Goal: Task Accomplishment & Management: Use online tool/utility

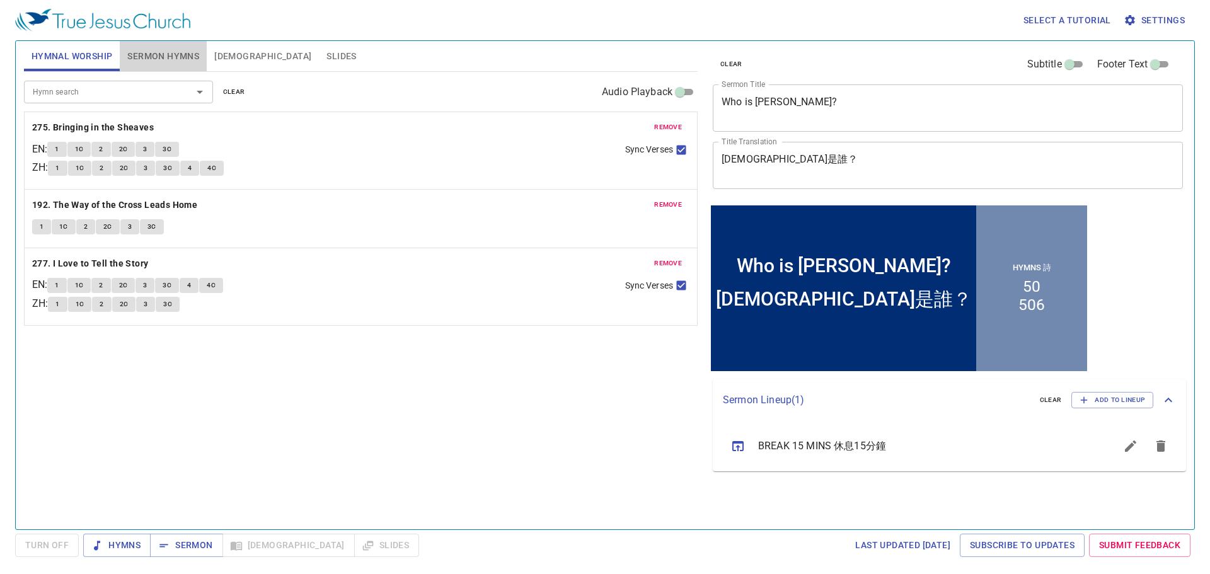
click at [168, 57] on span "Sermon Hymns" at bounding box center [163, 57] width 72 height 16
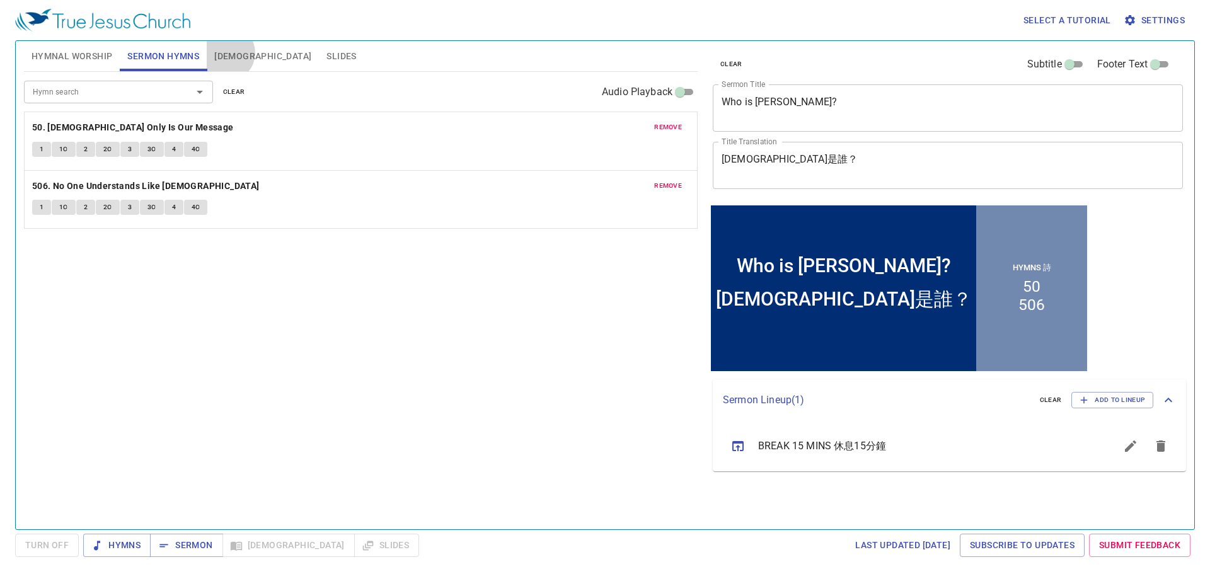
click at [228, 53] on span "[DEMOGRAPHIC_DATA]" at bounding box center [262, 57] width 97 height 16
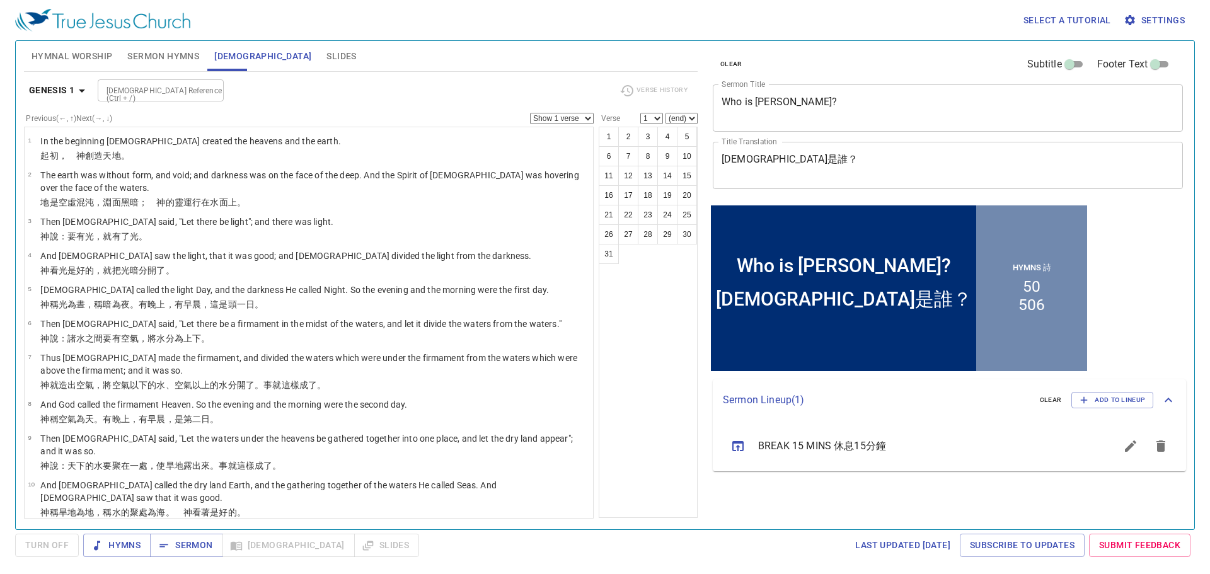
click at [327, 54] on span "Slides" at bounding box center [342, 57] width 30 height 16
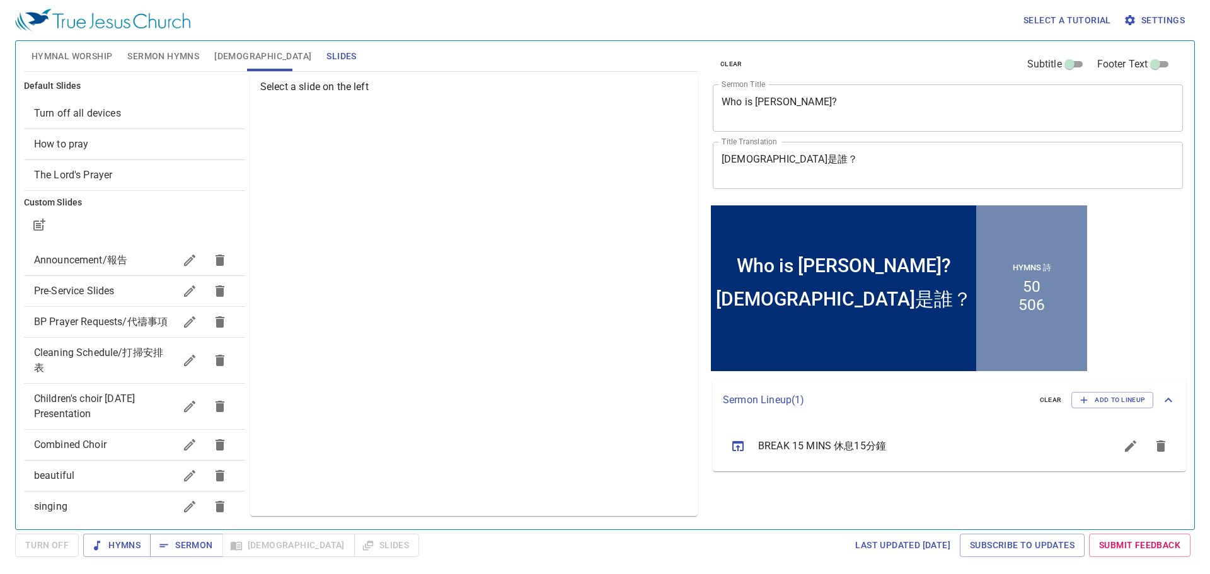
click at [130, 293] on span "Pre-Service Slides" at bounding box center [104, 291] width 141 height 15
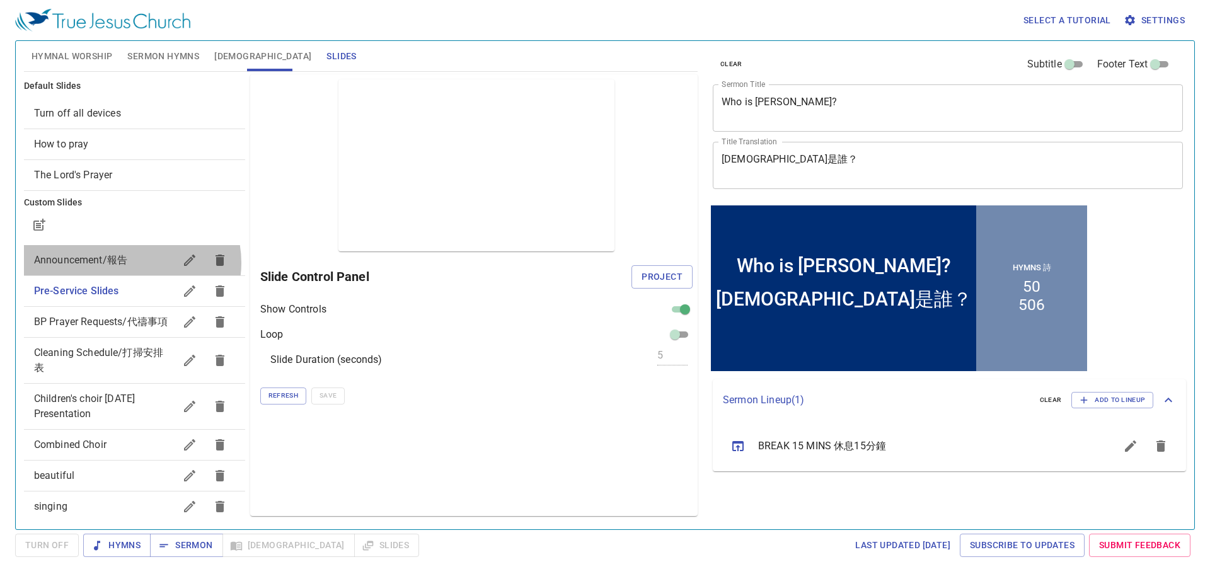
click at [132, 263] on span "Announcement/報告" at bounding box center [104, 260] width 141 height 15
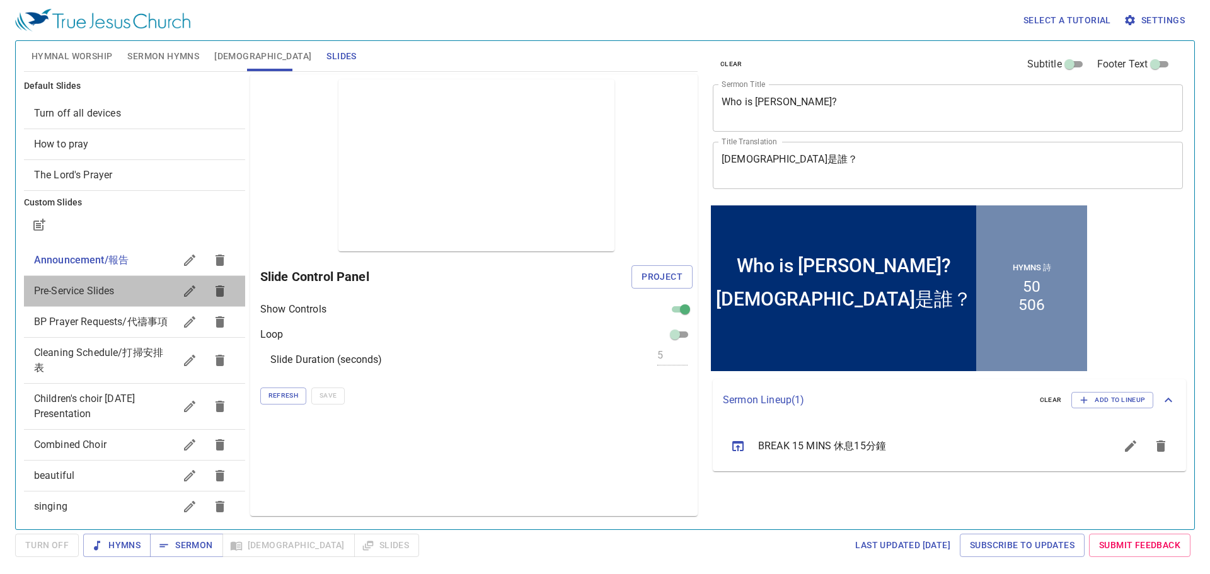
click at [135, 289] on span "Pre-Service Slides" at bounding box center [104, 291] width 141 height 15
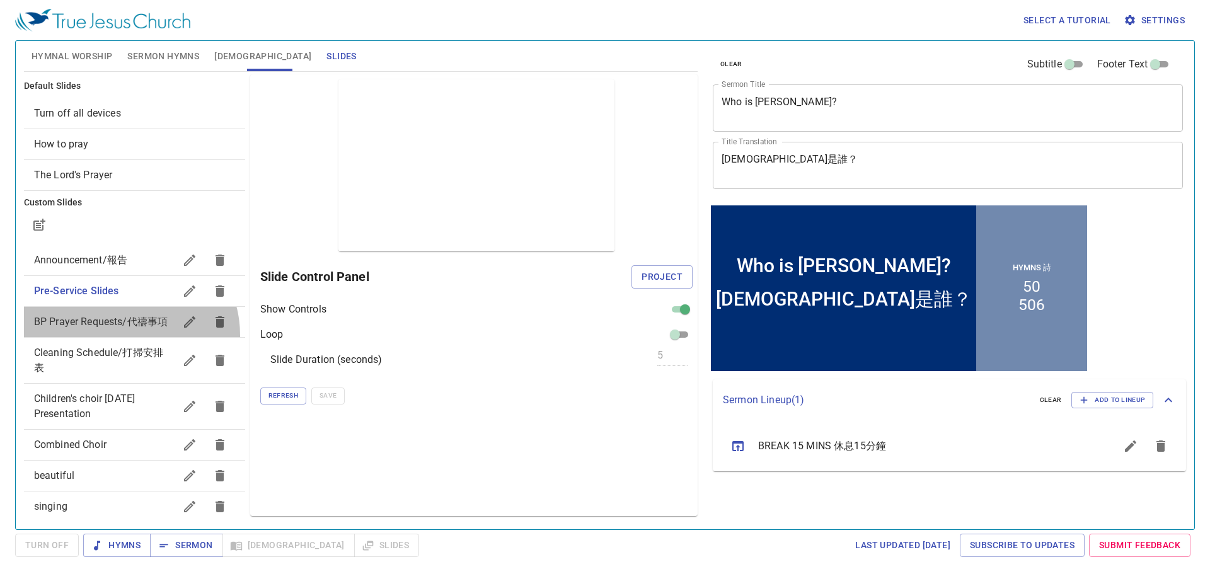
click at [125, 330] on span "BP Prayer Requests/代禱事項" at bounding box center [104, 322] width 141 height 15
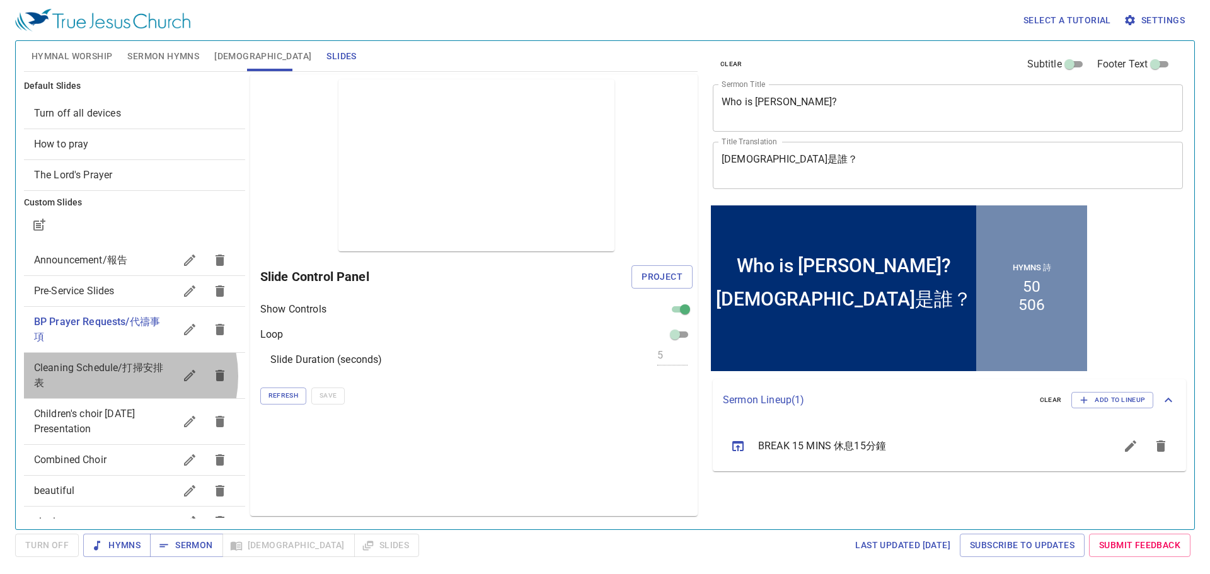
click at [114, 376] on span "Cleaning Schedule/打掃安排表" at bounding box center [104, 376] width 141 height 30
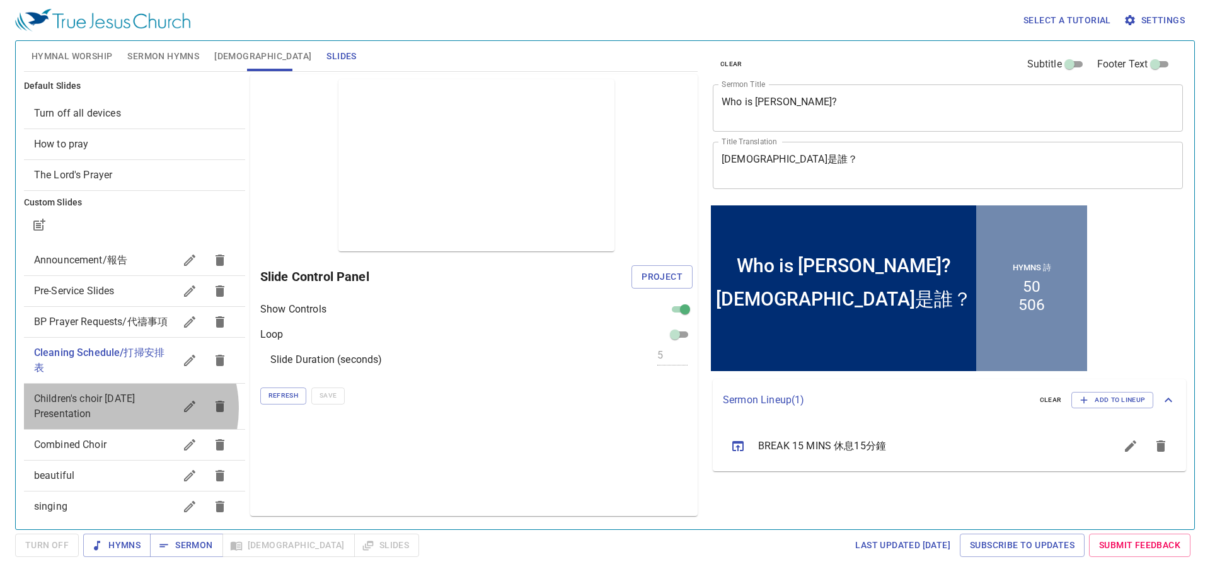
click at [120, 422] on span "Children's choir [DATE] Presentation" at bounding box center [104, 406] width 141 height 30
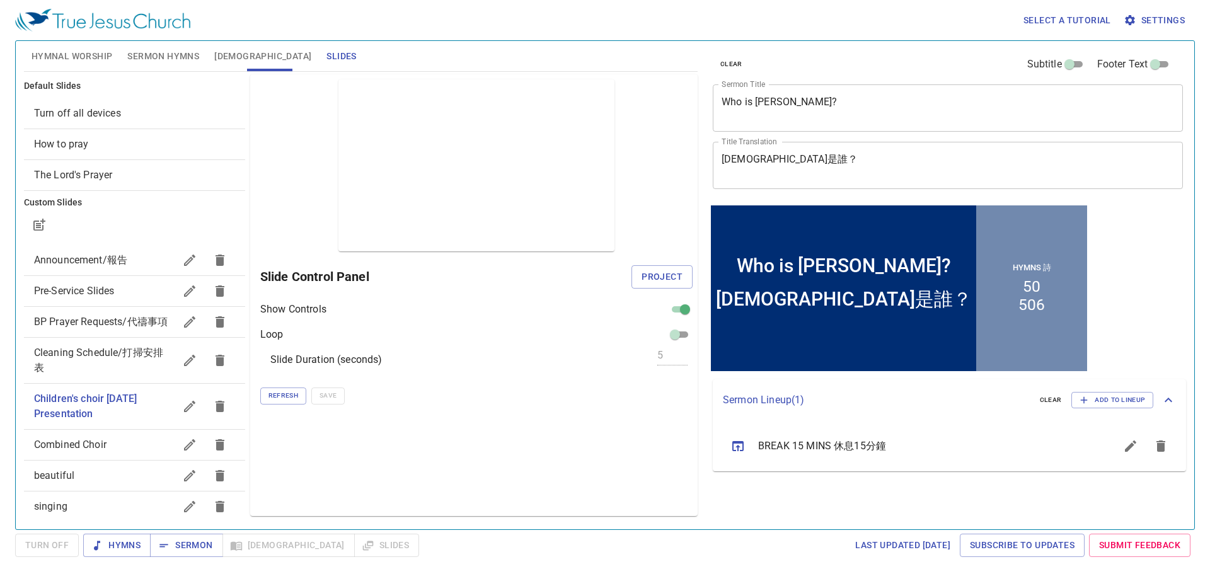
click at [119, 460] on div "Combined Choir" at bounding box center [134, 445] width 221 height 30
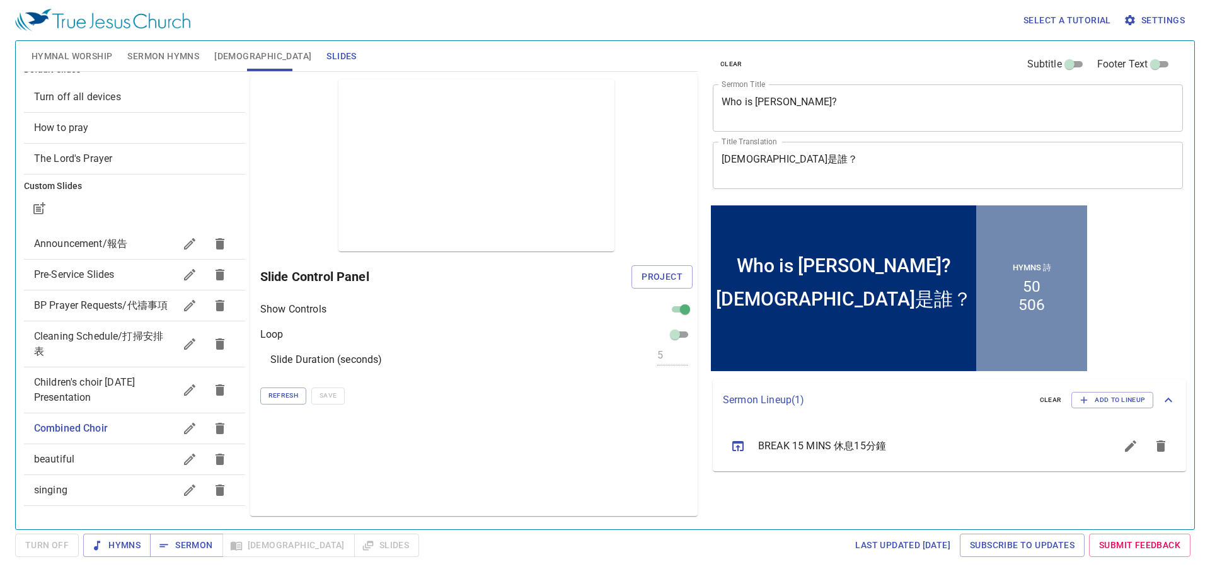
scroll to position [32, 0]
click at [120, 458] on span "beautiful" at bounding box center [104, 459] width 141 height 15
click at [122, 495] on span "singing" at bounding box center [104, 490] width 141 height 15
click at [113, 497] on span "singing" at bounding box center [104, 490] width 141 height 15
click at [127, 458] on span "beautiful" at bounding box center [104, 459] width 141 height 15
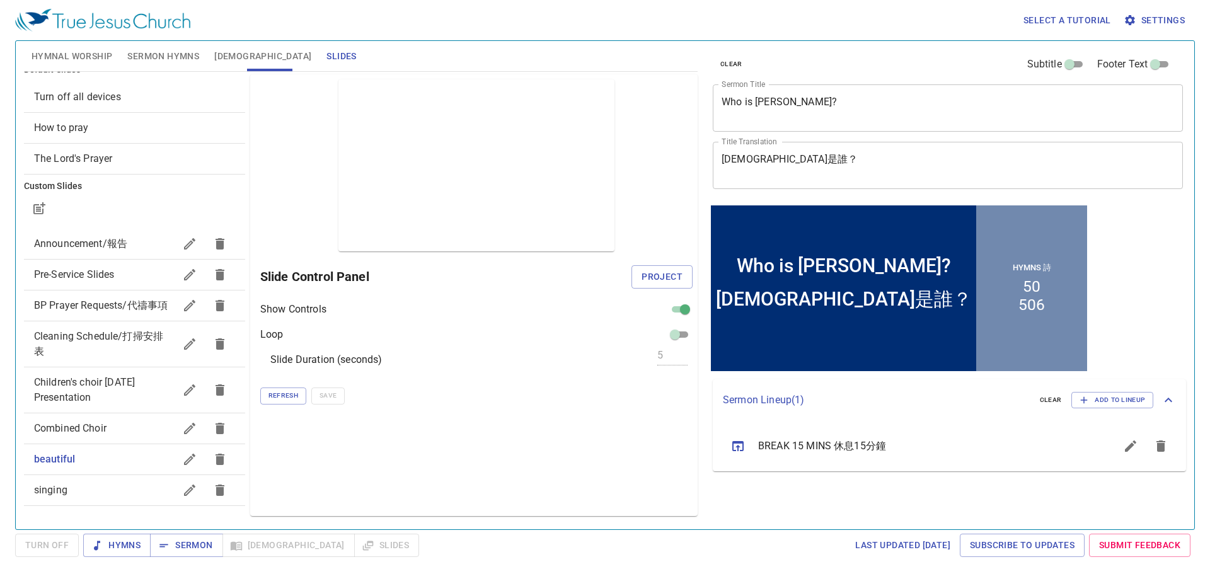
click at [182, 466] on icon "button" at bounding box center [189, 459] width 15 height 15
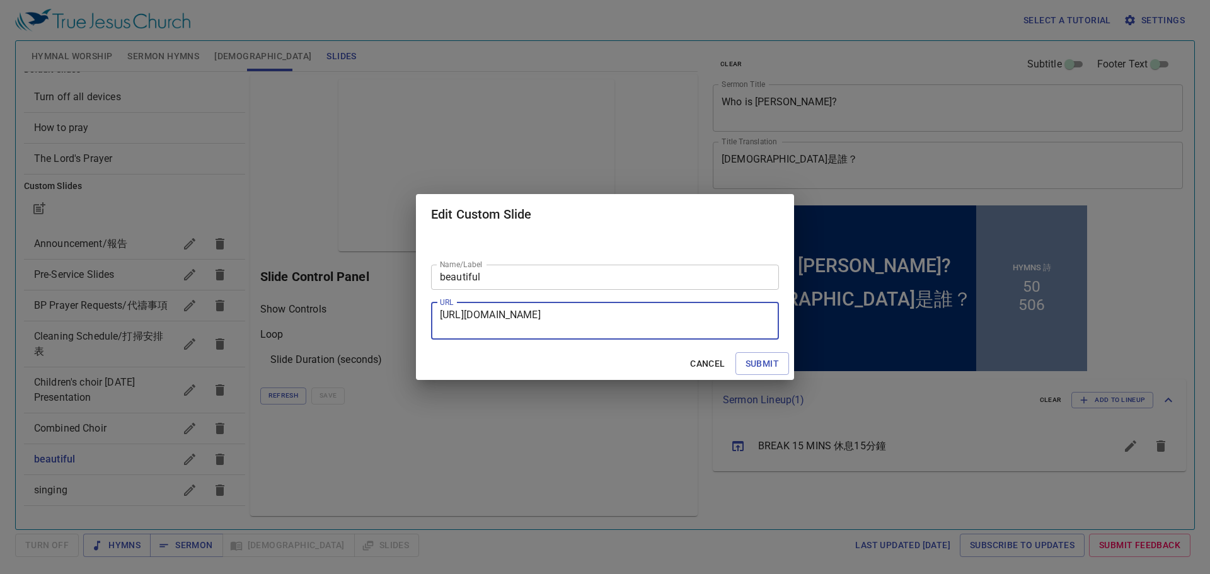
drag, startPoint x: 647, startPoint y: 328, endPoint x: 327, endPoint y: 291, distance: 323.0
click at [327, 291] on div "Edit Custom Slide Name/Label beautiful Name/Label URL https://docs.google.com/p…" at bounding box center [605, 287] width 1210 height 574
paste textarea "VfZsLtcVAe4Vro1hTZ7DLaICm3RfuPV3SRz3QW50P48/edit?slide=id.g37f71fb409d_0_6#slid…"
type textarea "https://docs.google.com/presentation/d/1VfZsLtcVAe4Vro1hTZ7DLaICm3RfuPV3SRz3QW5…"
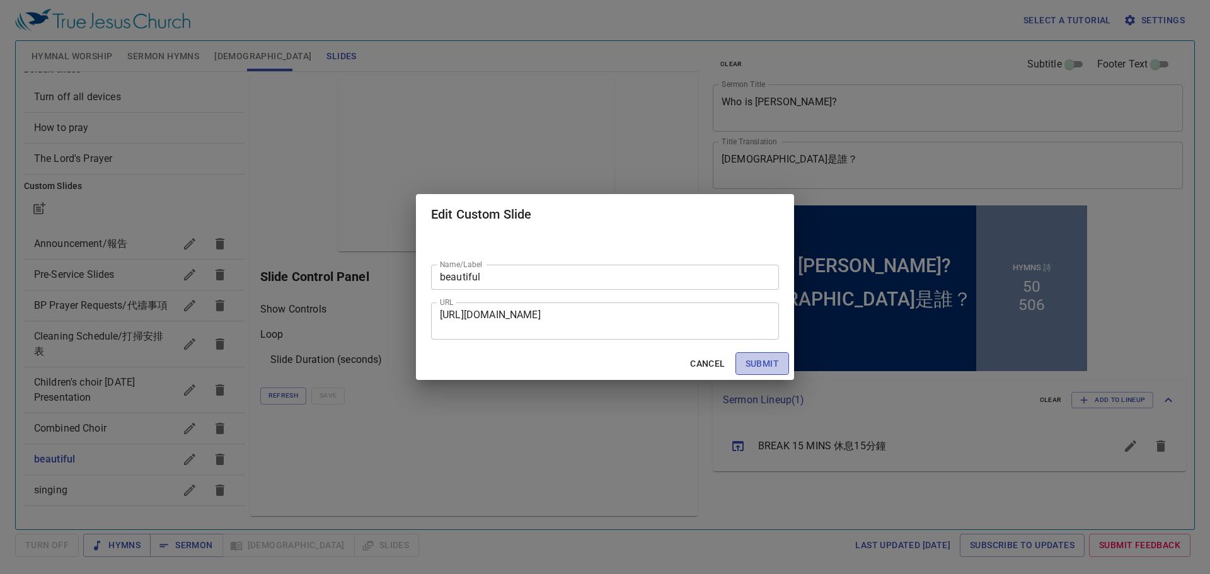
click at [613, 369] on span "Submit" at bounding box center [762, 364] width 33 height 16
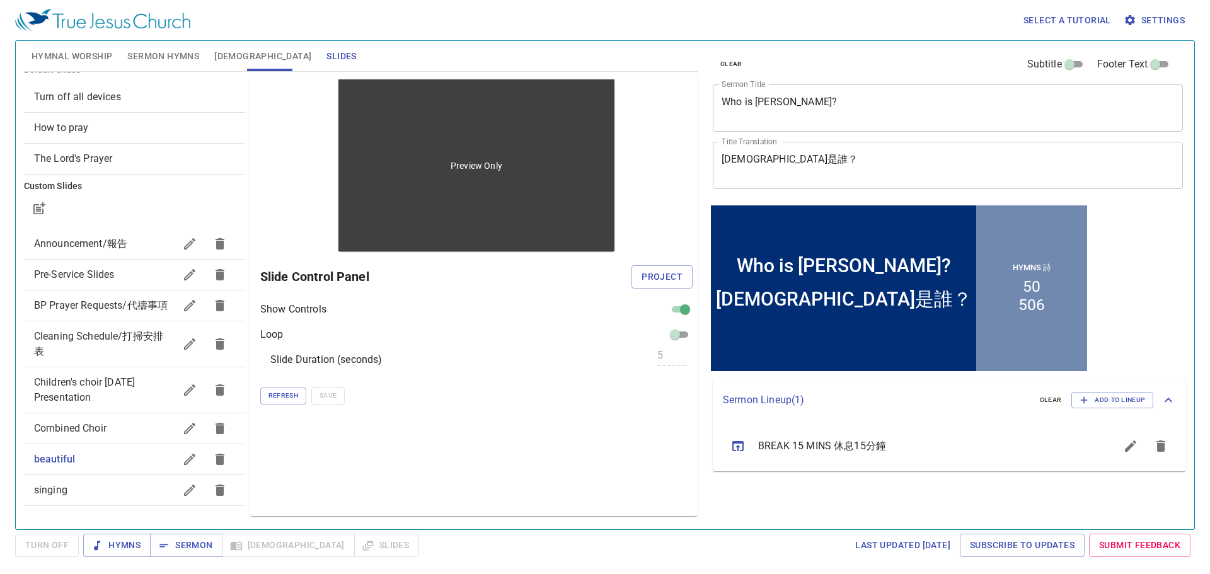
click at [407, 243] on div "Preview Only" at bounding box center [475, 165] width 275 height 172
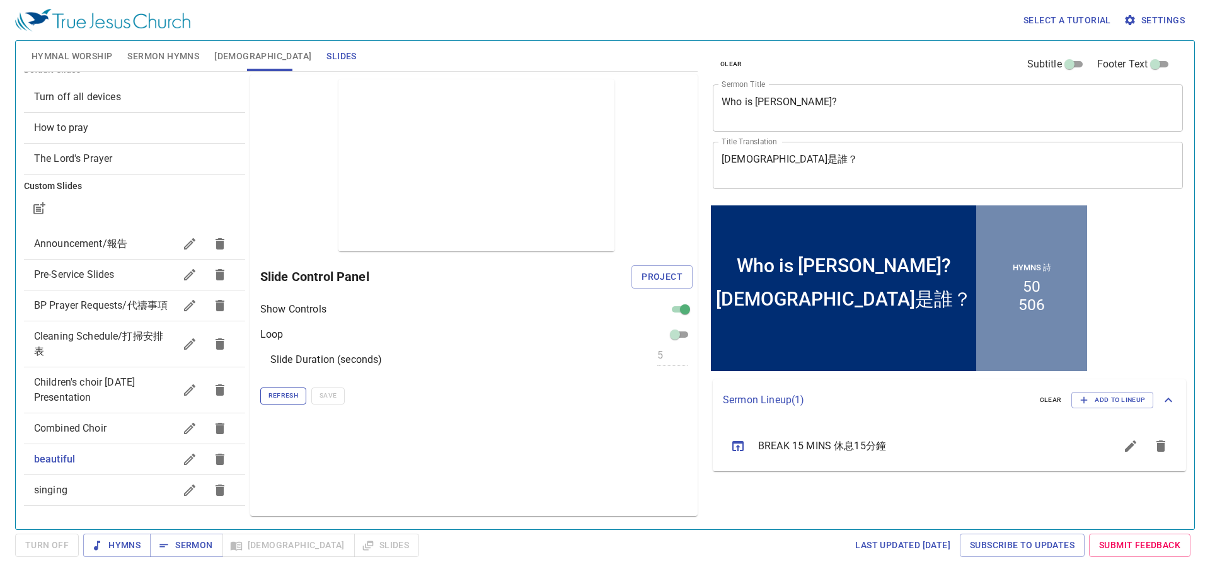
click at [291, 398] on span "Refresh" at bounding box center [284, 395] width 30 height 11
click at [613, 288] on div "Slide Control Panel Project" at bounding box center [476, 277] width 432 height 30
click at [613, 281] on span "Project" at bounding box center [662, 277] width 41 height 16
click at [57, 551] on span "Turn Off" at bounding box center [46, 546] width 43 height 16
click at [81, 492] on span "singing" at bounding box center [104, 490] width 141 height 15
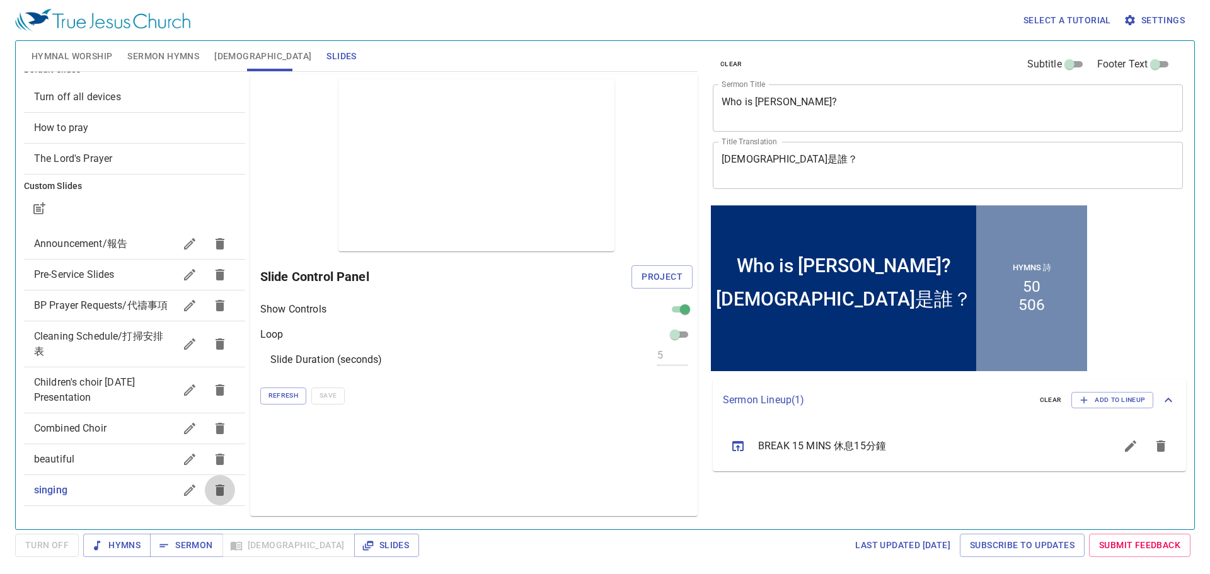
click at [216, 495] on icon "button" at bounding box center [219, 490] width 15 height 15
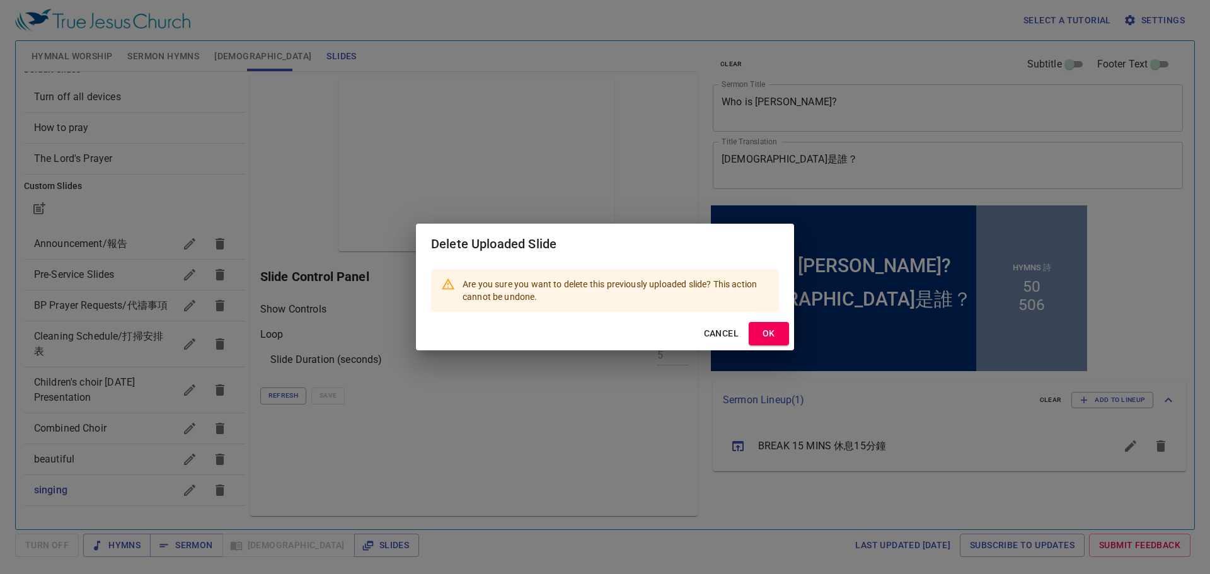
click at [613, 341] on span "OK" at bounding box center [769, 334] width 20 height 16
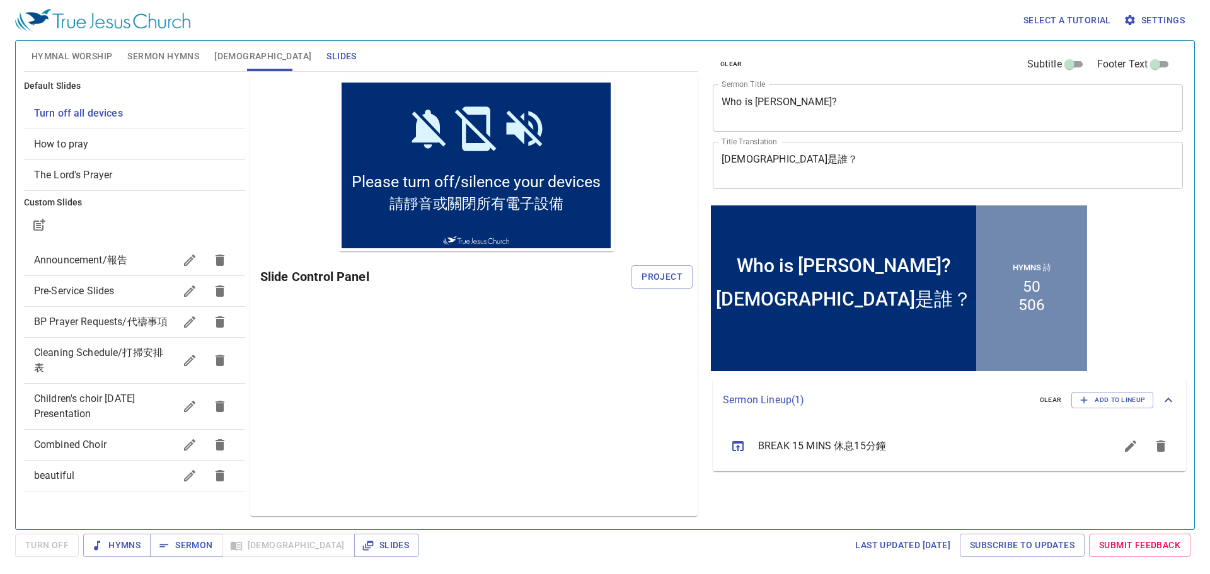
scroll to position [1, 0]
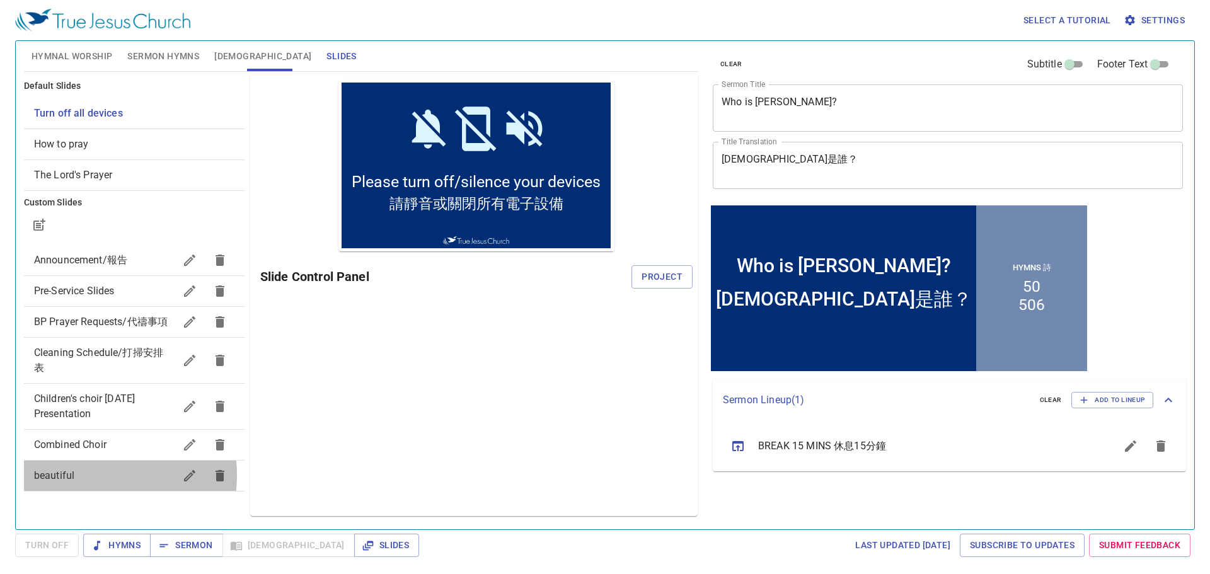
click at [70, 482] on span "beautiful" at bounding box center [54, 476] width 40 height 12
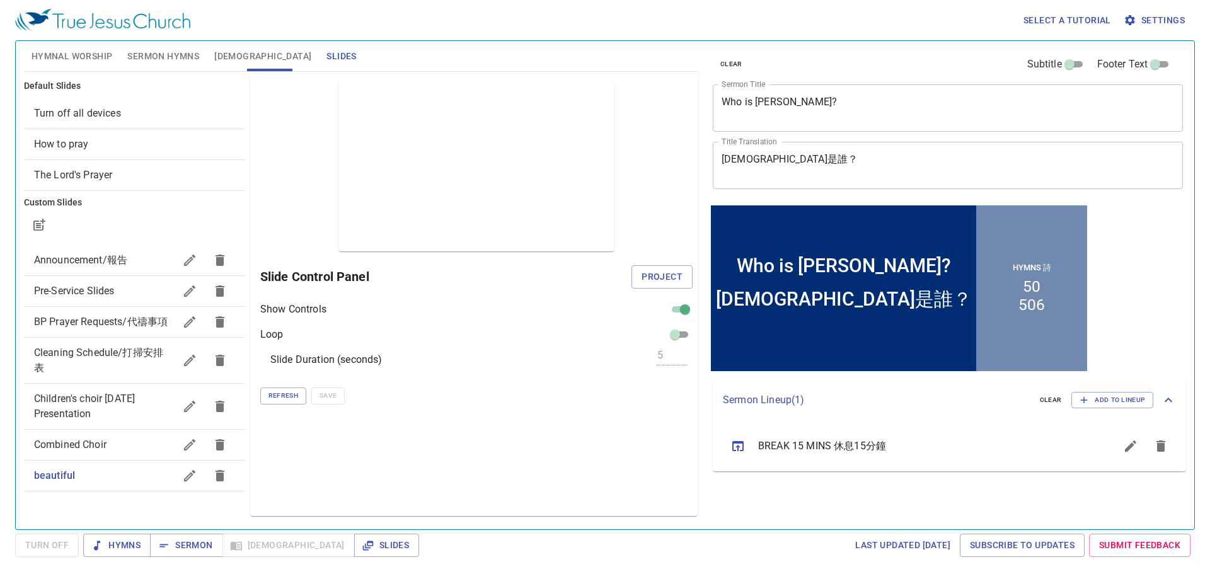
click at [119, 453] on span "Combined Choir" at bounding box center [104, 444] width 141 height 15
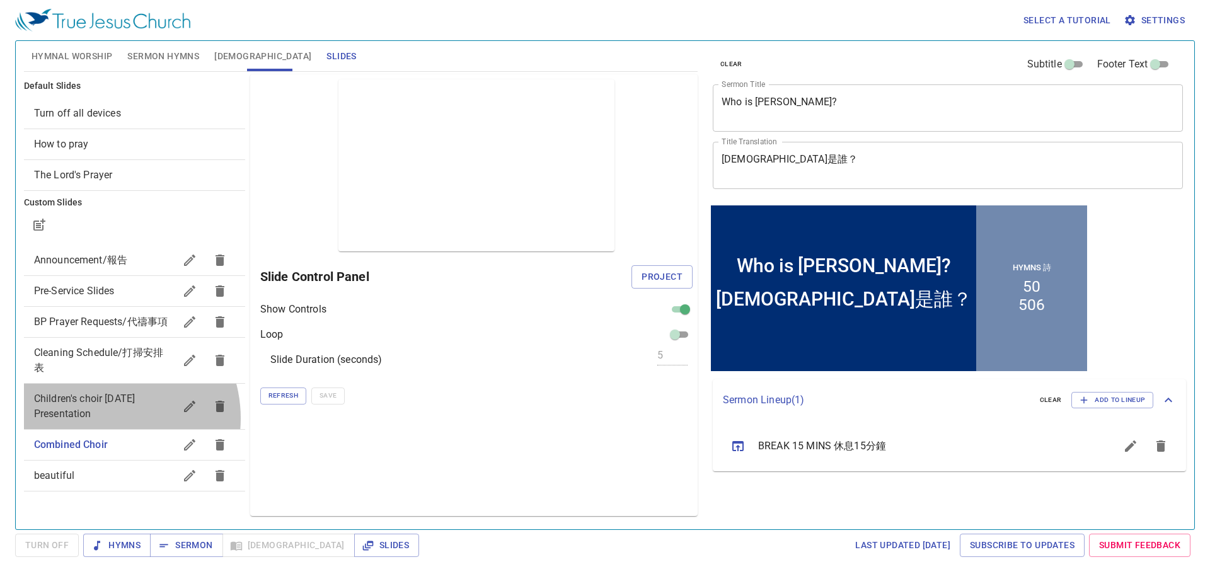
click at [102, 422] on span "Children's choir [DATE] Presentation" at bounding box center [104, 406] width 141 height 30
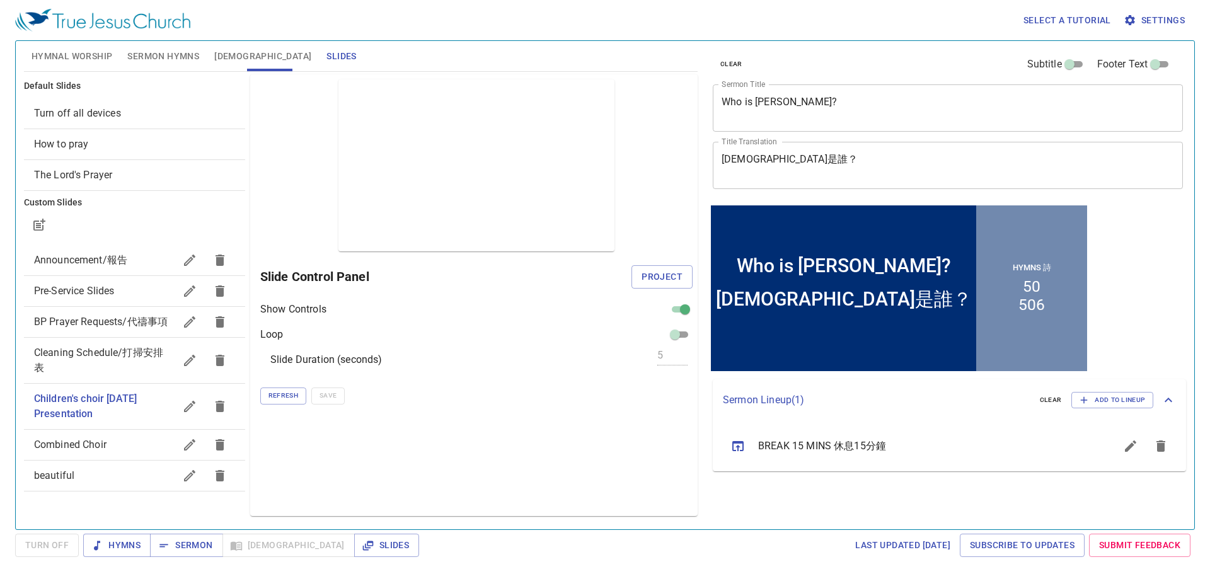
click at [109, 260] on span "Announcement/報告" at bounding box center [80, 260] width 93 height 12
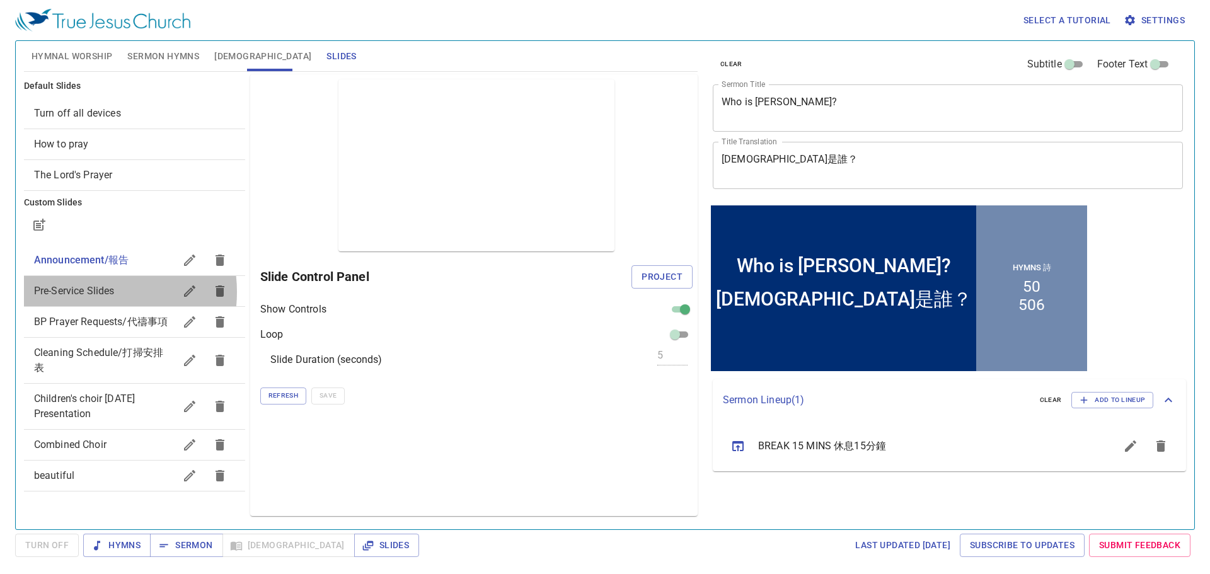
click at [85, 292] on span "Pre-Service Slides" at bounding box center [74, 291] width 81 height 12
click at [85, 111] on span "Turn off all devices" at bounding box center [77, 113] width 87 height 12
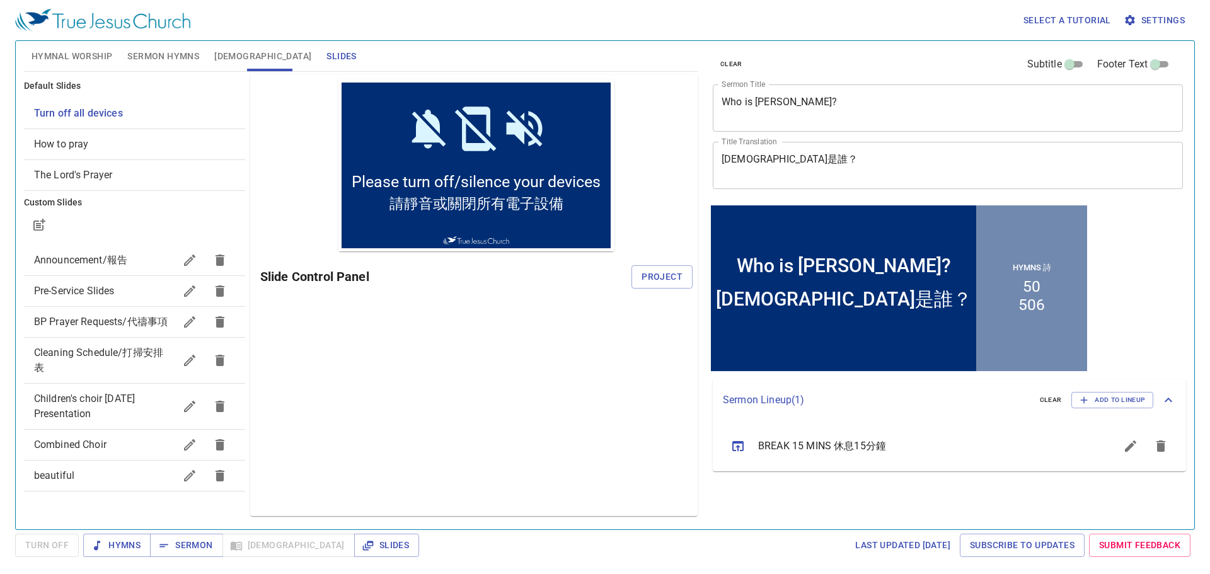
click at [117, 483] on span "beautiful" at bounding box center [104, 475] width 141 height 15
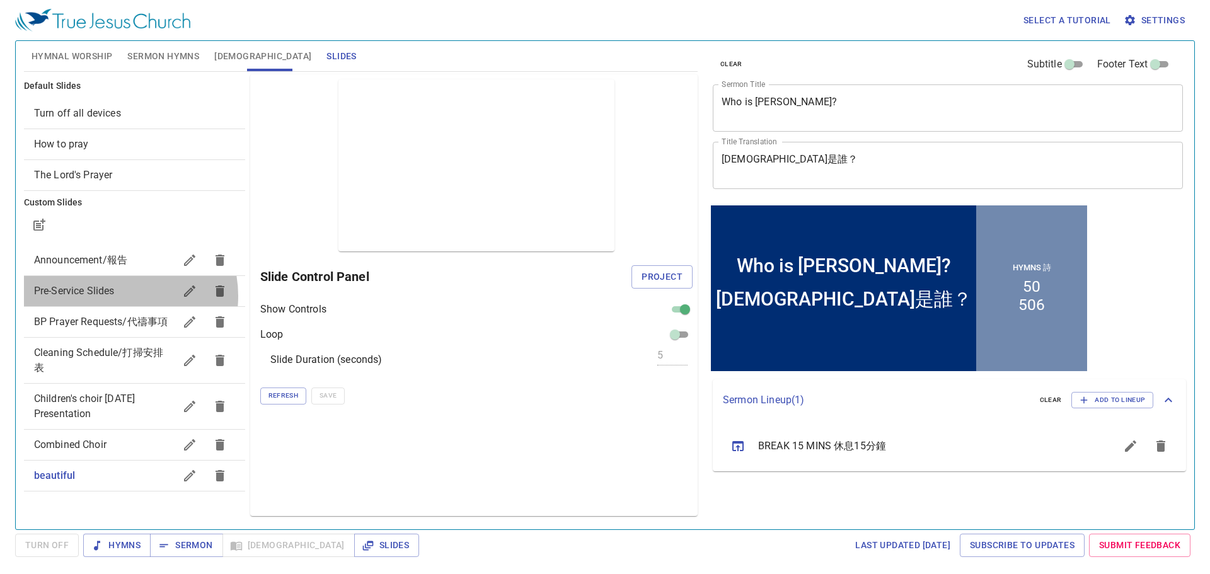
click at [115, 296] on span "Pre-Service Slides" at bounding box center [74, 291] width 81 height 12
click at [80, 102] on div "Turn off all devices" at bounding box center [134, 113] width 221 height 30
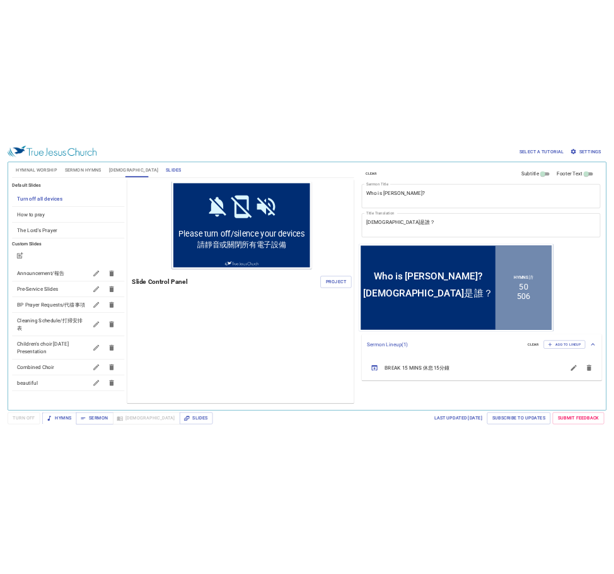
scroll to position [1, 0]
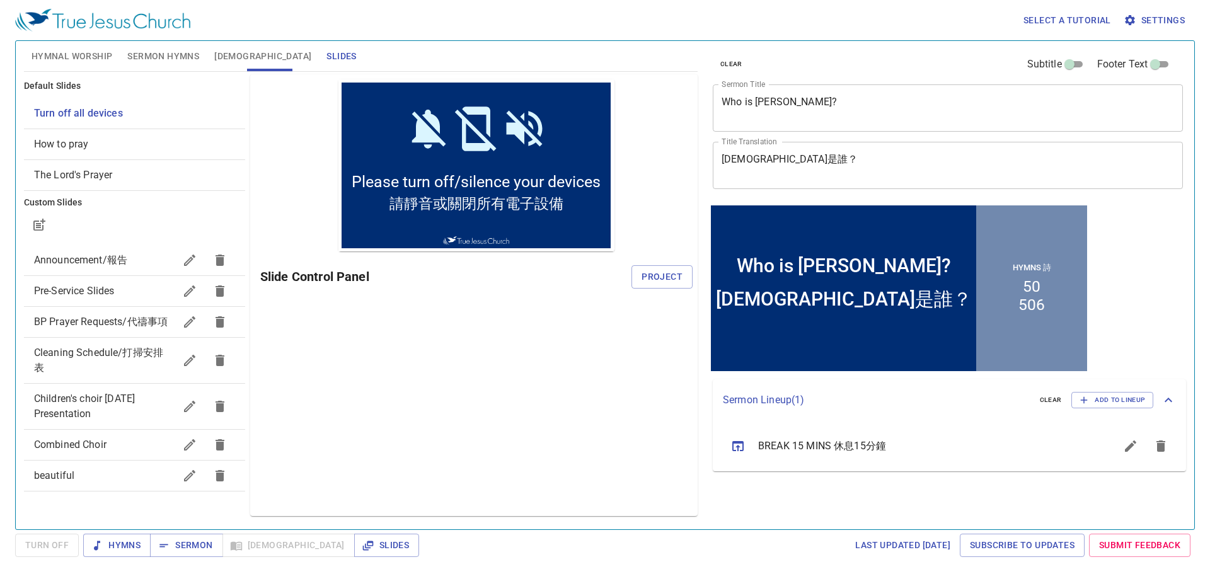
click at [122, 483] on span "beautiful" at bounding box center [104, 475] width 141 height 15
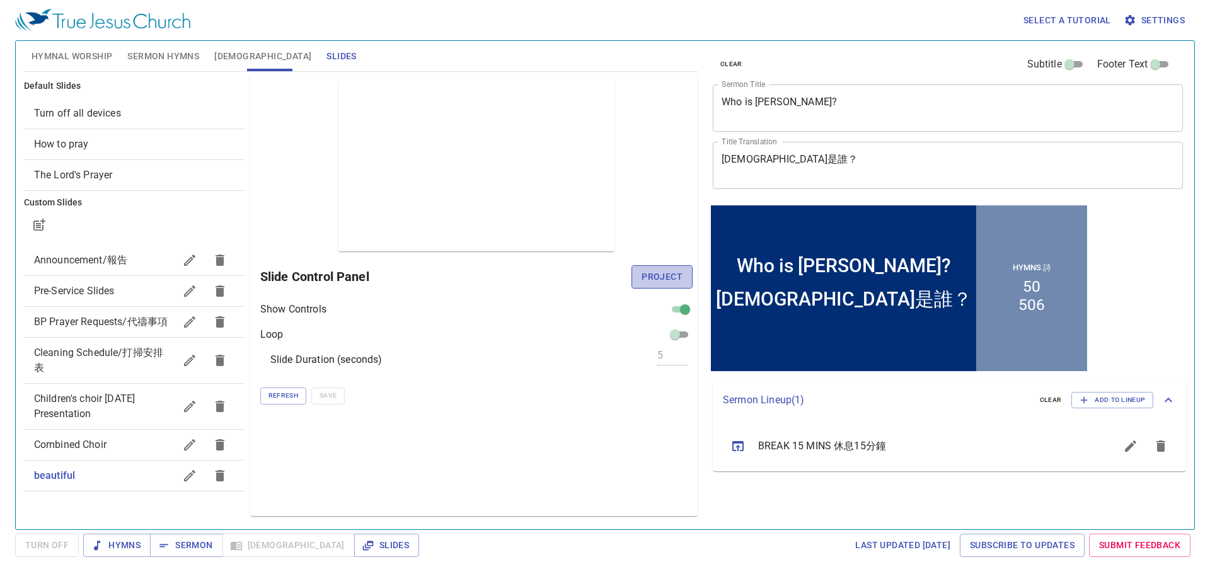
click at [613, 269] on button "Project" at bounding box center [662, 276] width 61 height 23
click at [58, 552] on span "Turn Off" at bounding box center [46, 546] width 43 height 16
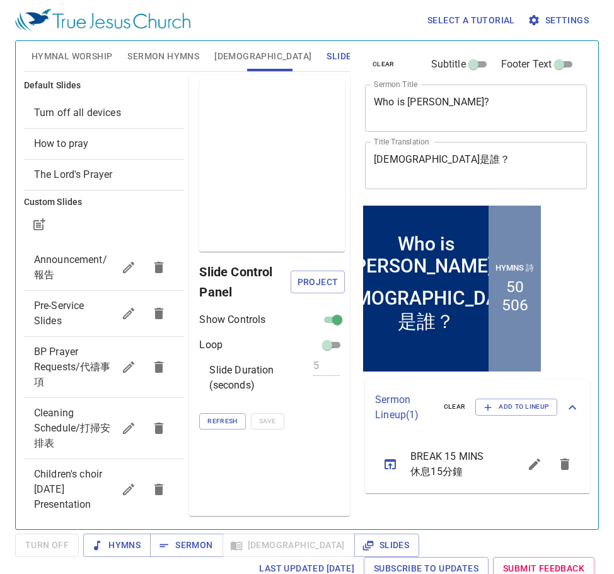
scroll to position [0, 0]
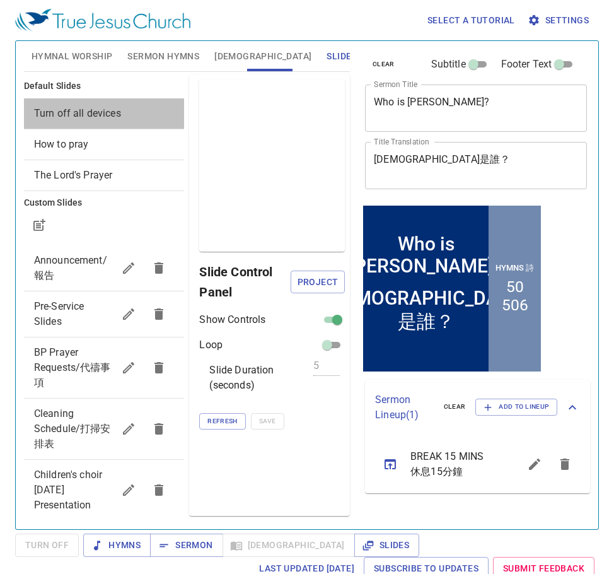
click at [117, 112] on span "Turn off all devices" at bounding box center [77, 113] width 87 height 12
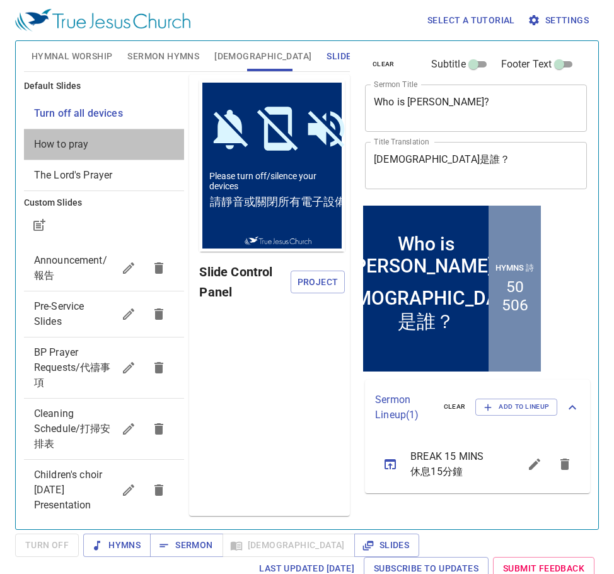
click at [109, 154] on div "How to pray" at bounding box center [104, 144] width 161 height 30
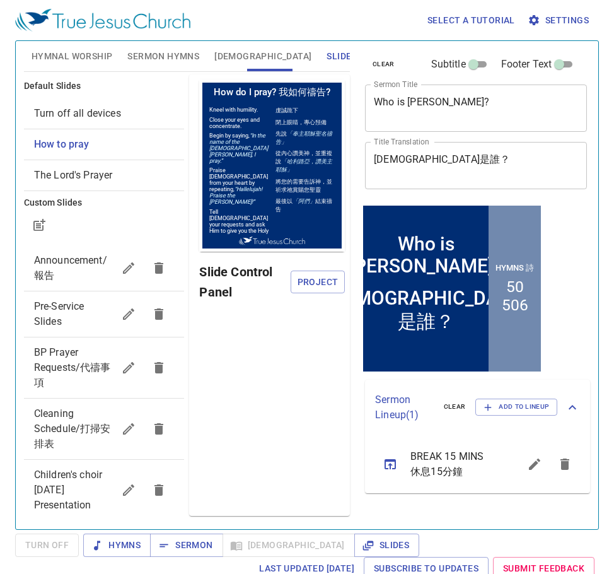
click at [126, 117] on span "Turn off all devices" at bounding box center [104, 113] width 141 height 15
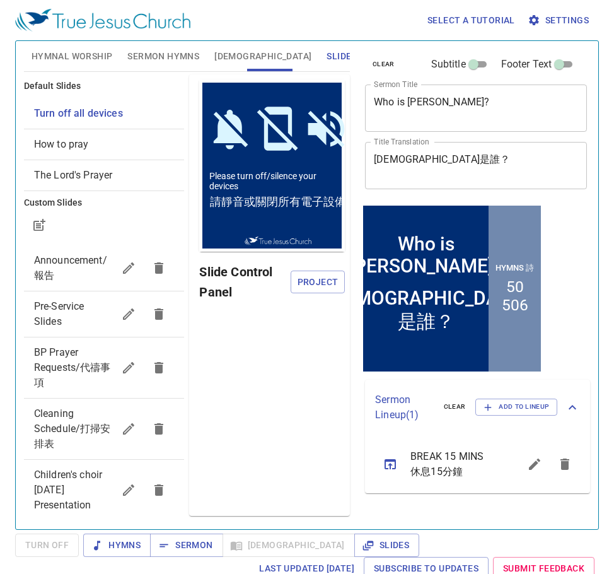
click at [112, 178] on span "The Lord's Prayer" at bounding box center [73, 175] width 79 height 12
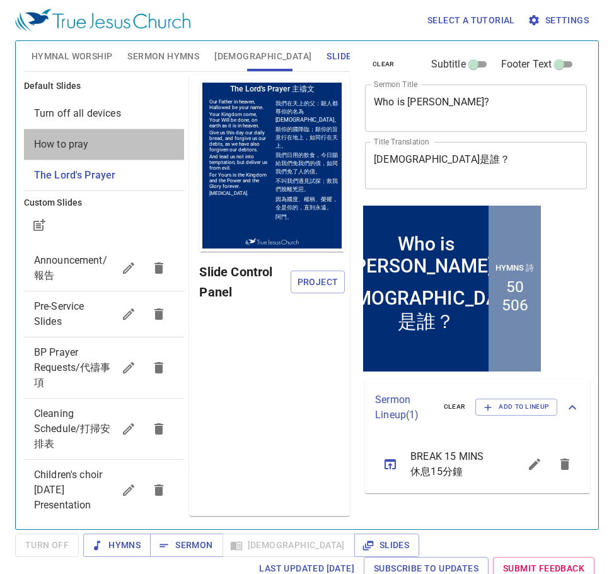
click at [110, 148] on span "How to pray" at bounding box center [104, 144] width 141 height 15
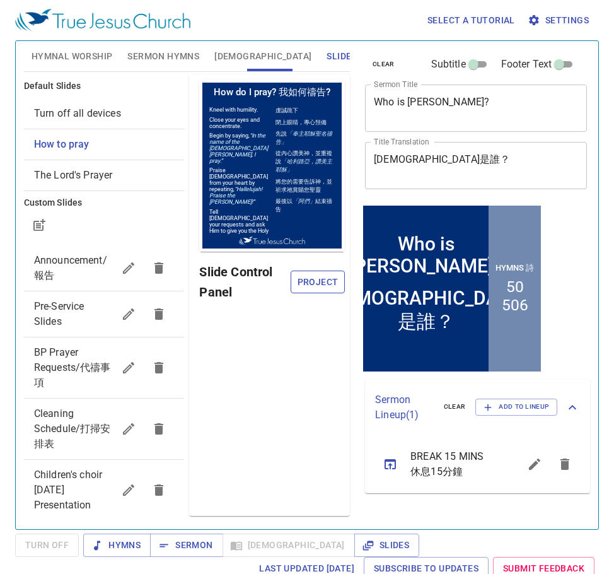
click at [340, 283] on button "Project" at bounding box center [318, 281] width 54 height 23
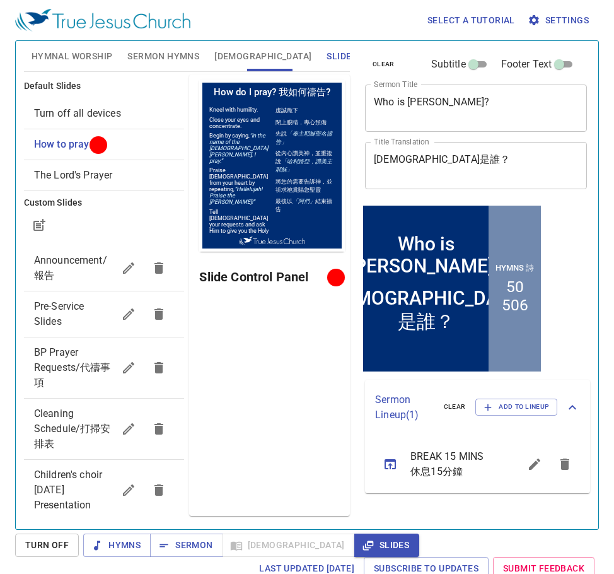
click at [69, 117] on span "Turn off all devices" at bounding box center [77, 113] width 87 height 12
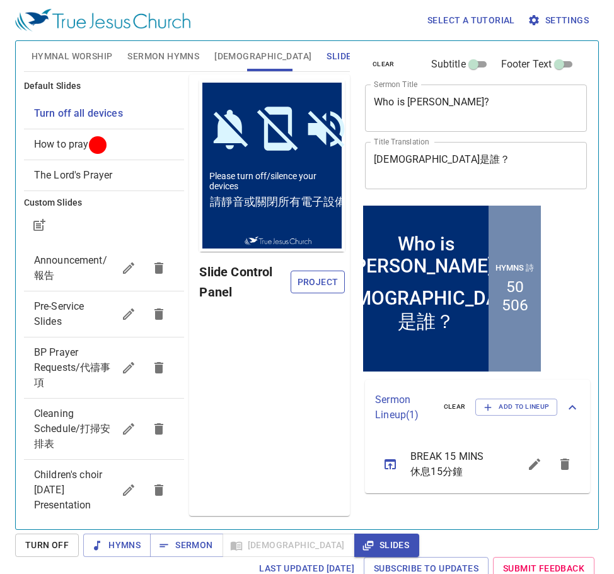
click at [330, 282] on span "Project" at bounding box center [318, 282] width 34 height 16
click at [76, 54] on span "Hymnal Worship" at bounding box center [72, 57] width 81 height 16
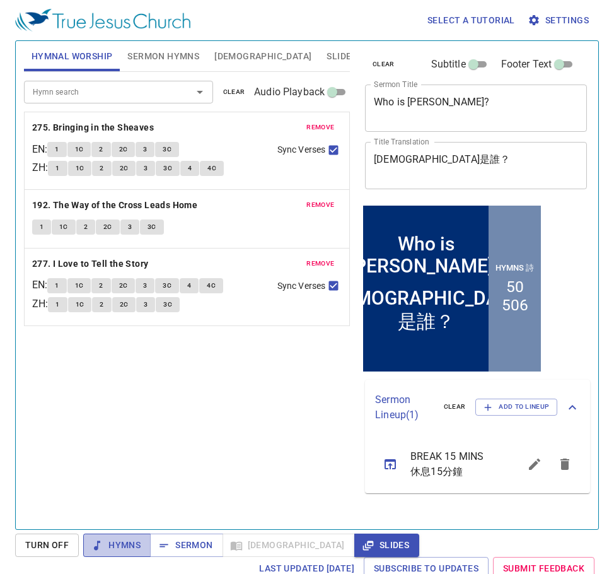
click at [114, 542] on span "Hymns" at bounding box center [116, 545] width 47 height 16
click at [354, 555] on button "Slides" at bounding box center [386, 544] width 65 height 23
click at [192, 544] on span "Sermon" at bounding box center [186, 545] width 52 height 16
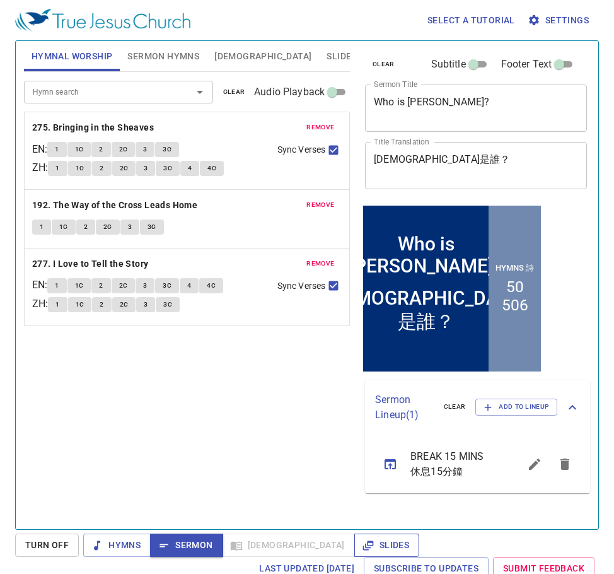
click at [364, 550] on span "Slides" at bounding box center [386, 545] width 45 height 16
click at [181, 552] on span "Sermon" at bounding box center [186, 545] width 52 height 16
click at [113, 544] on span "Hymns" at bounding box center [116, 545] width 47 height 16
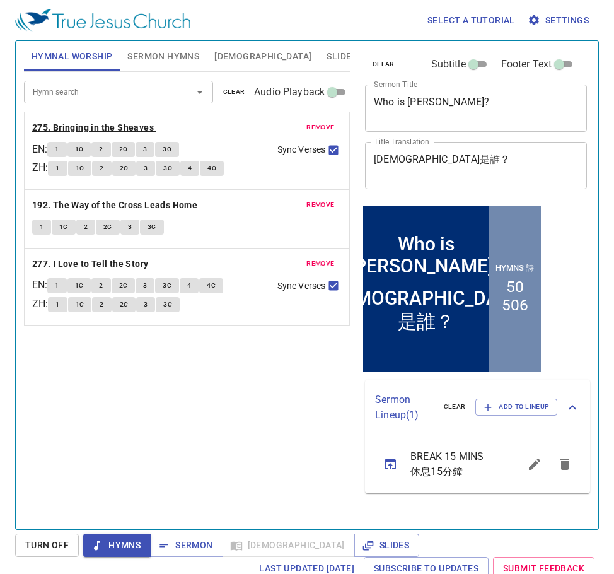
click at [90, 130] on b "275. Bringing in the Sheaves" at bounding box center [93, 128] width 122 height 16
click at [59, 153] on button "1" at bounding box center [56, 149] width 19 height 15
click at [79, 153] on button "1C" at bounding box center [79, 149] width 24 height 15
click at [103, 152] on span "2" at bounding box center [101, 149] width 4 height 11
click at [125, 151] on span "2C" at bounding box center [123, 149] width 9 height 11
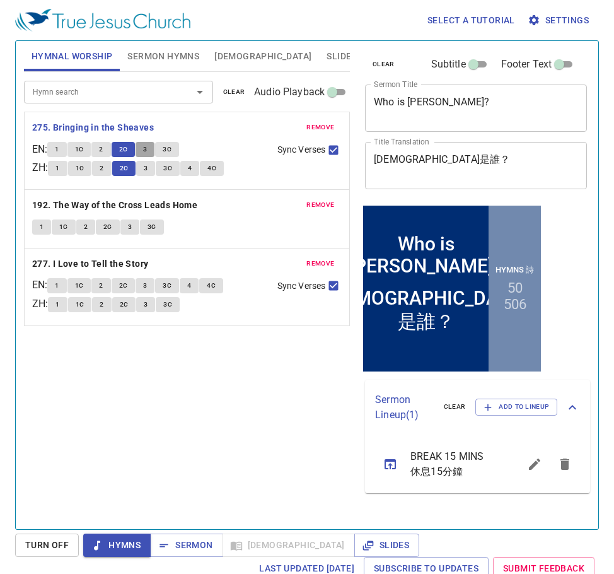
click at [153, 144] on button "3" at bounding box center [145, 149] width 19 height 15
click at [166, 151] on button "3C" at bounding box center [167, 149] width 24 height 15
click at [178, 205] on b "192. The Way of the Cross Leads Home" at bounding box center [114, 205] width 165 height 16
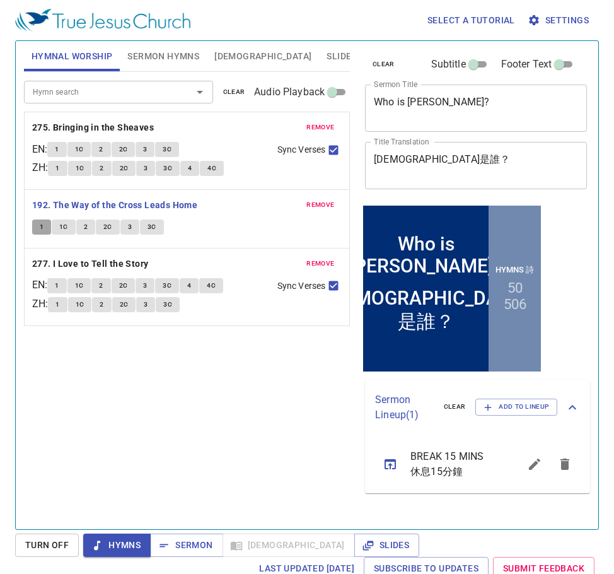
click at [40, 226] on span "1" at bounding box center [42, 226] width 4 height 11
click at [64, 226] on span "1C" at bounding box center [63, 226] width 9 height 11
click at [88, 227] on button "2" at bounding box center [85, 226] width 19 height 15
click at [107, 226] on span "2C" at bounding box center [107, 226] width 9 height 11
click at [129, 229] on span "3" at bounding box center [130, 226] width 4 height 11
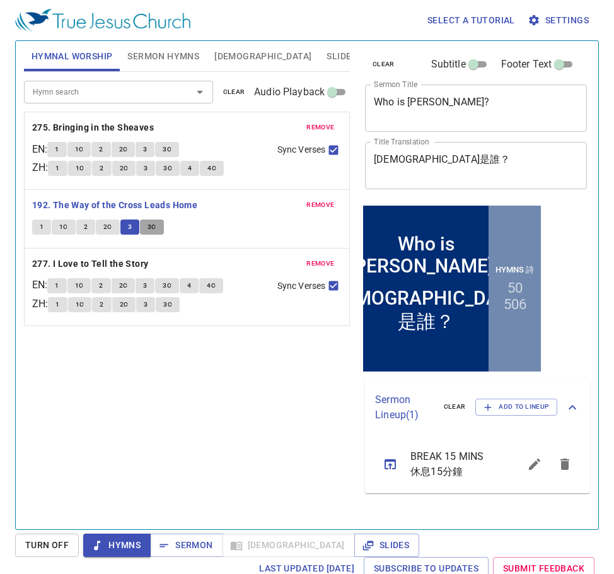
click at [158, 228] on button "3C" at bounding box center [152, 226] width 24 height 15
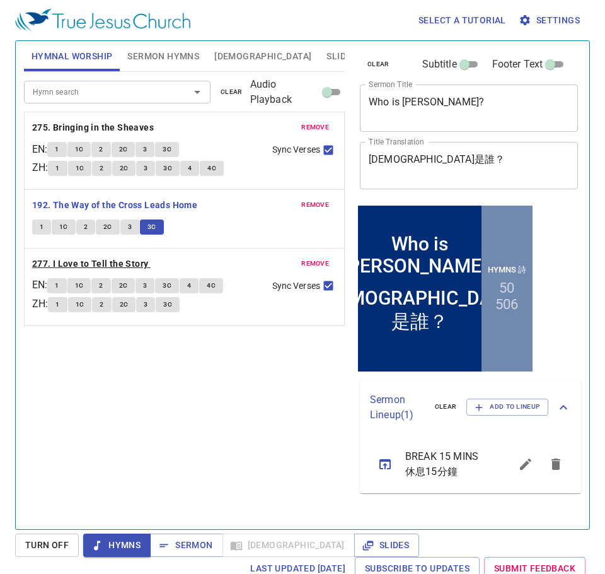
click at [142, 263] on b "277. I Love to Tell the Story" at bounding box center [90, 264] width 117 height 16
click at [65, 286] on button "1" at bounding box center [56, 285] width 19 height 15
click at [81, 289] on span "1C" at bounding box center [79, 285] width 9 height 11
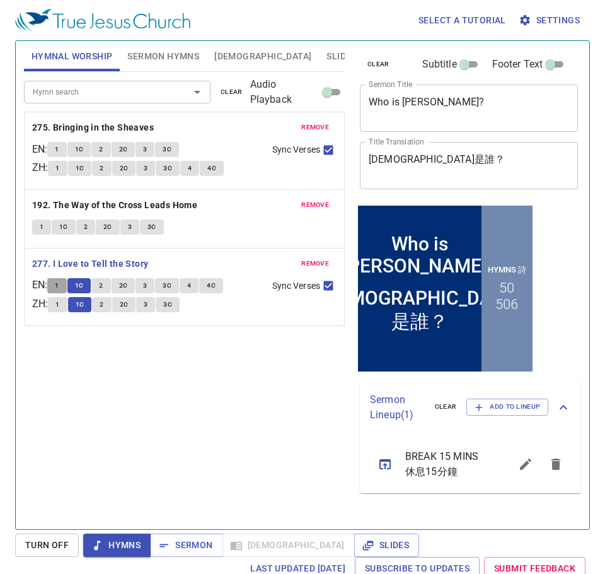
click at [66, 287] on button "1" at bounding box center [56, 285] width 19 height 15
click at [84, 287] on span "1C" at bounding box center [79, 285] width 9 height 11
click at [109, 288] on button "2" at bounding box center [100, 285] width 19 height 15
click at [128, 286] on span "2C" at bounding box center [123, 285] width 9 height 11
click at [150, 287] on button "3" at bounding box center [145, 285] width 19 height 15
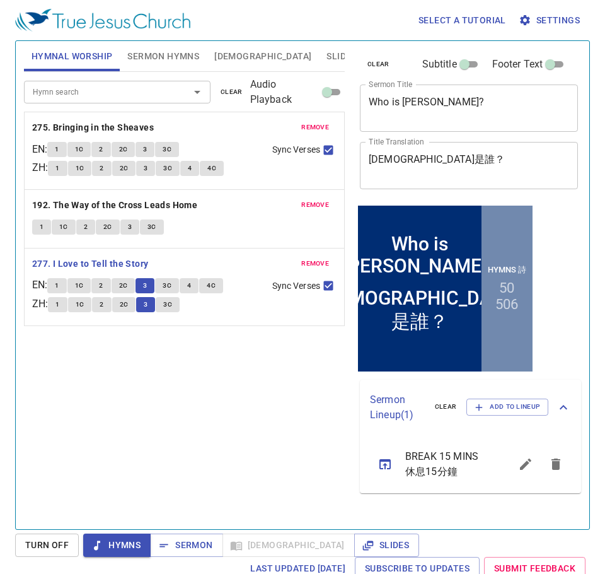
click at [170, 284] on span "3C" at bounding box center [167, 285] width 9 height 11
click at [196, 287] on button "4" at bounding box center [189, 285] width 19 height 15
click at [216, 287] on span "4C" at bounding box center [211, 285] width 9 height 11
click at [108, 543] on span "Hymns" at bounding box center [116, 545] width 47 height 16
click at [162, 51] on span "Sermon Hymns" at bounding box center [163, 57] width 72 height 16
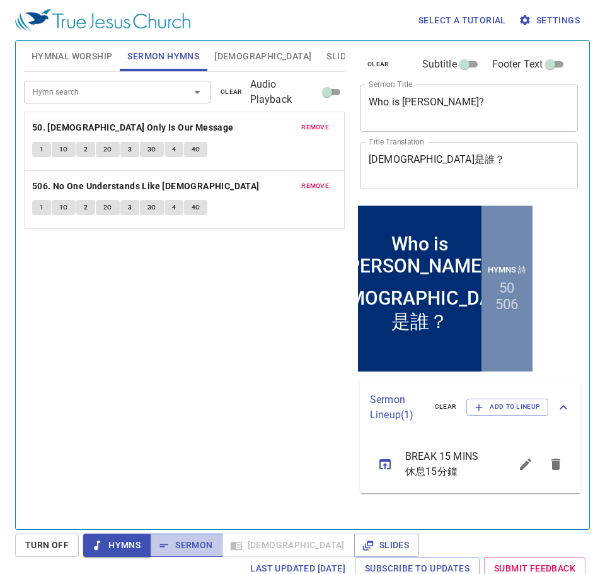
click at [178, 537] on span "Sermon" at bounding box center [186, 545] width 52 height 16
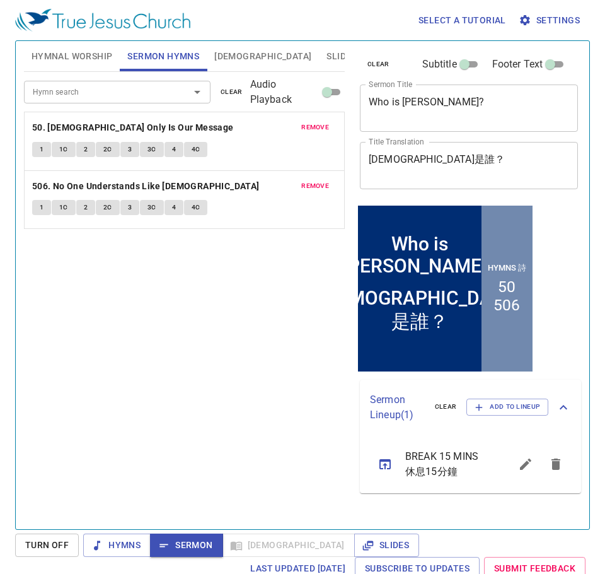
click at [327, 57] on span "Slides" at bounding box center [342, 57] width 30 height 16
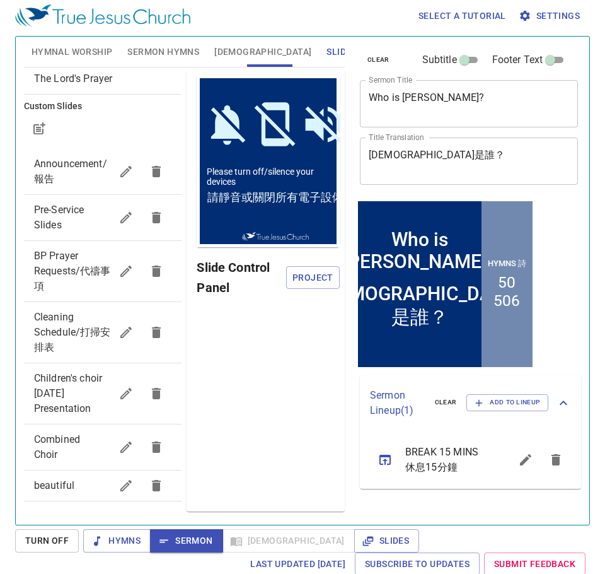
scroll to position [6, 0]
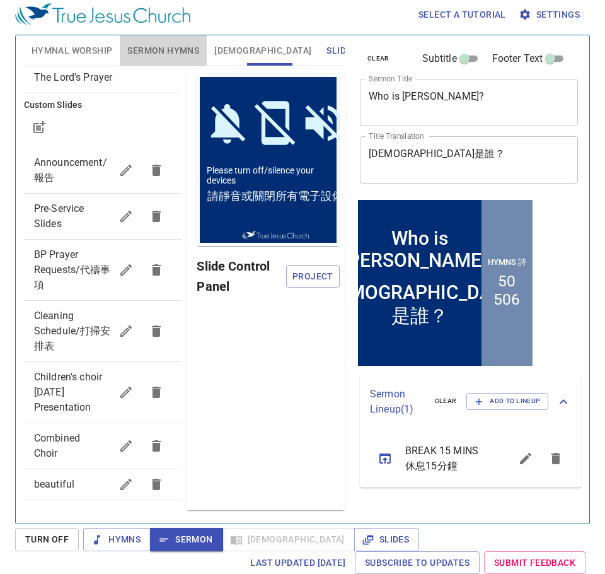
click at [170, 52] on span "Sermon Hymns" at bounding box center [163, 51] width 72 height 16
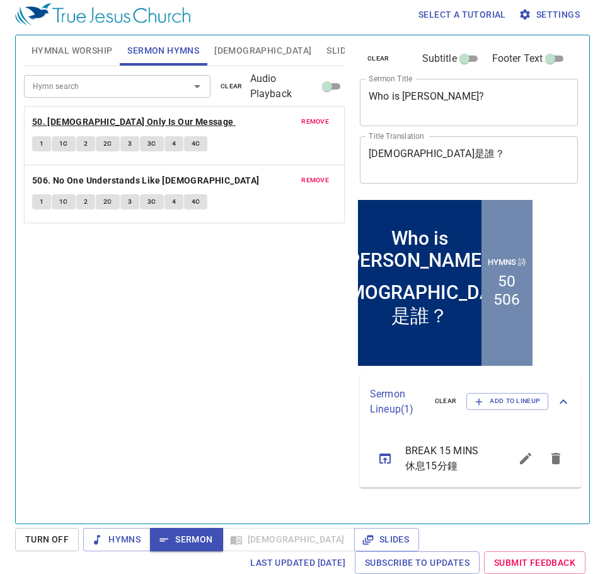
click at [103, 119] on b "50. [DEMOGRAPHIC_DATA] Only Is Our Message" at bounding box center [133, 122] width 202 height 16
click at [40, 147] on span "1" at bounding box center [42, 143] width 4 height 11
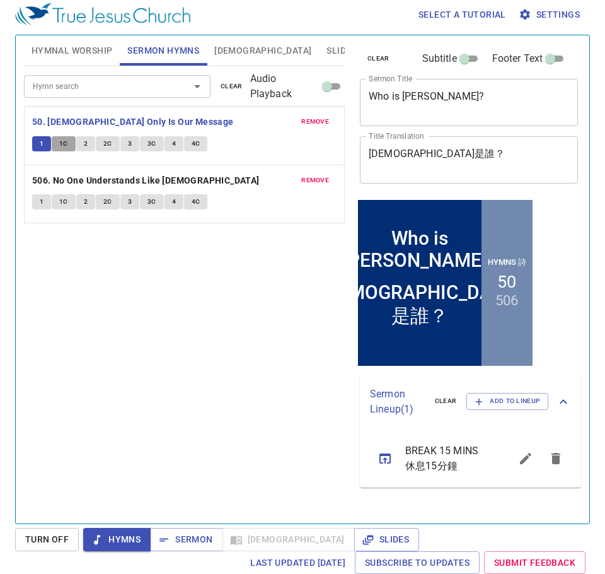
click at [62, 149] on span "1C" at bounding box center [63, 143] width 9 height 11
click at [86, 144] on span "2" at bounding box center [86, 143] width 4 height 11
click at [103, 150] on button "2C" at bounding box center [108, 143] width 24 height 15
click at [126, 146] on button "3" at bounding box center [129, 143] width 19 height 15
click at [154, 144] on span "3C" at bounding box center [151, 143] width 9 height 11
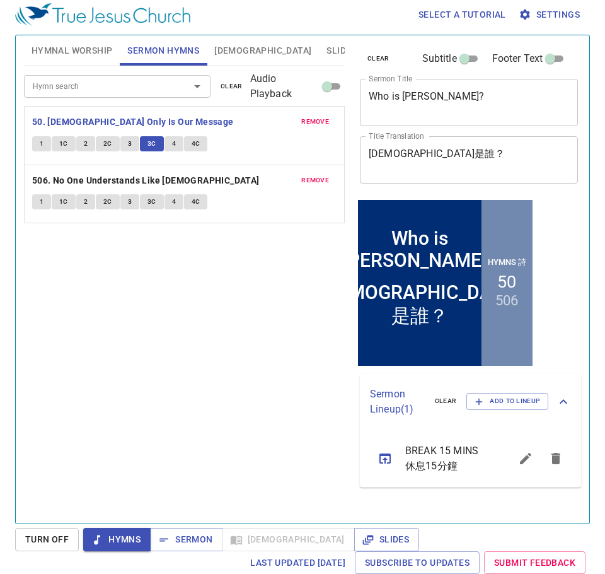
click at [172, 141] on span "4" at bounding box center [174, 143] width 4 height 11
click at [194, 144] on span "4C" at bounding box center [196, 143] width 9 height 11
click at [127, 119] on b "50. [DEMOGRAPHIC_DATA] Only Is Our Message" at bounding box center [133, 122] width 202 height 16
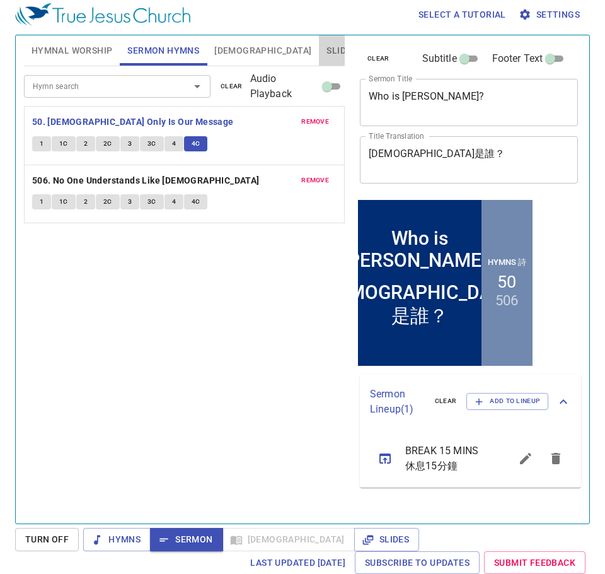
click at [327, 50] on span "Slides" at bounding box center [342, 51] width 30 height 16
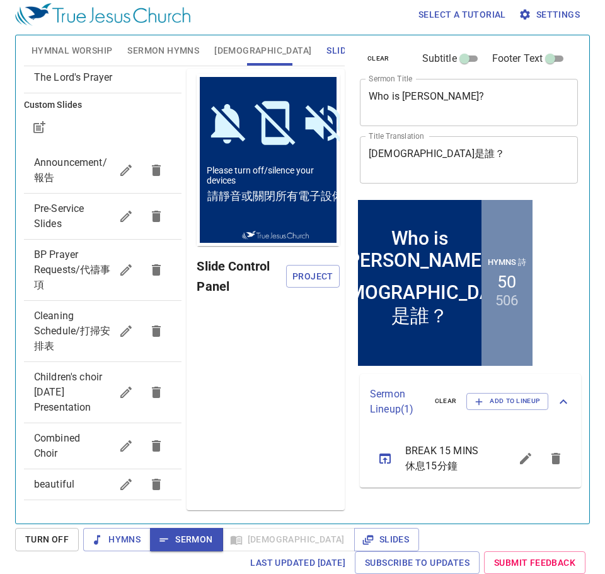
click at [44, 491] on span "beautiful" at bounding box center [73, 484] width 78 height 15
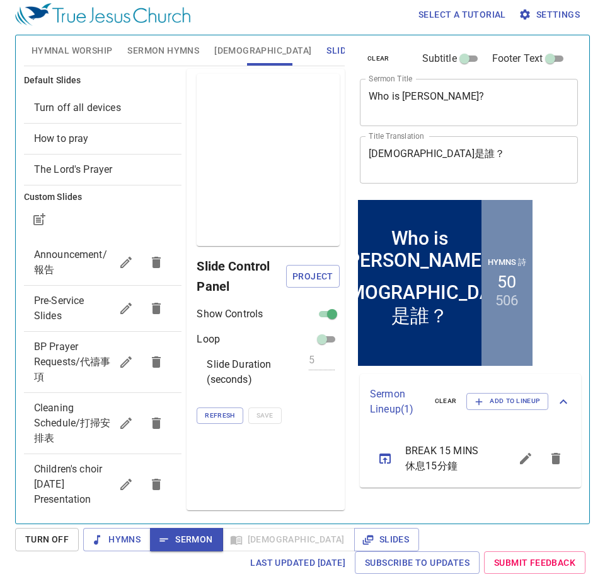
scroll to position [92, 0]
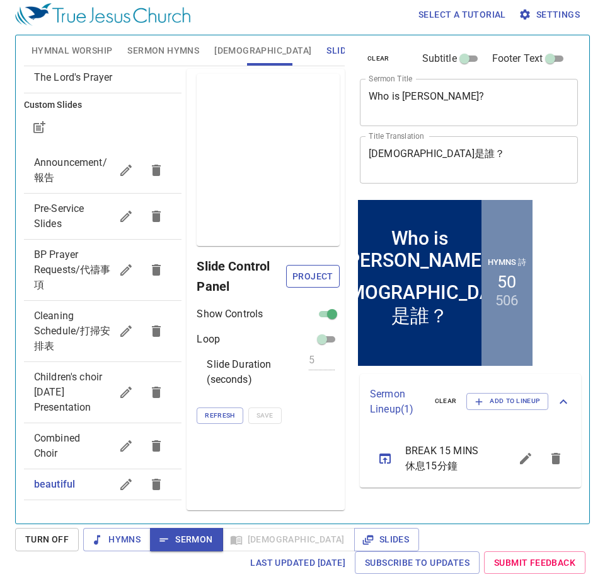
click at [309, 285] on button "Project" at bounding box center [313, 276] width 54 height 23
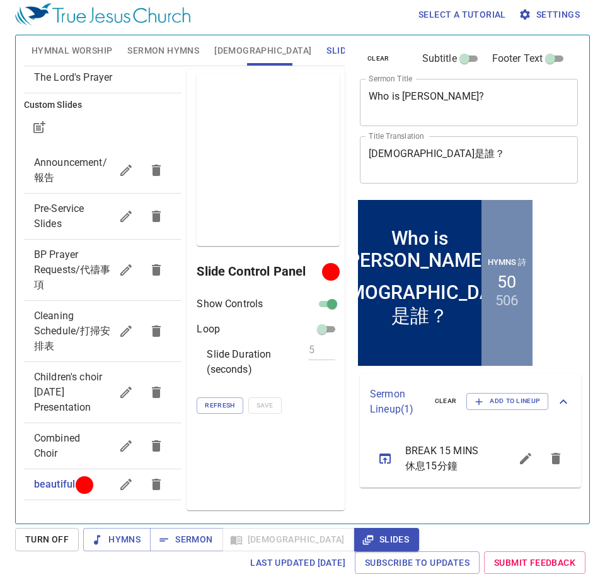
click at [151, 50] on span "Sermon Hymns" at bounding box center [163, 51] width 72 height 16
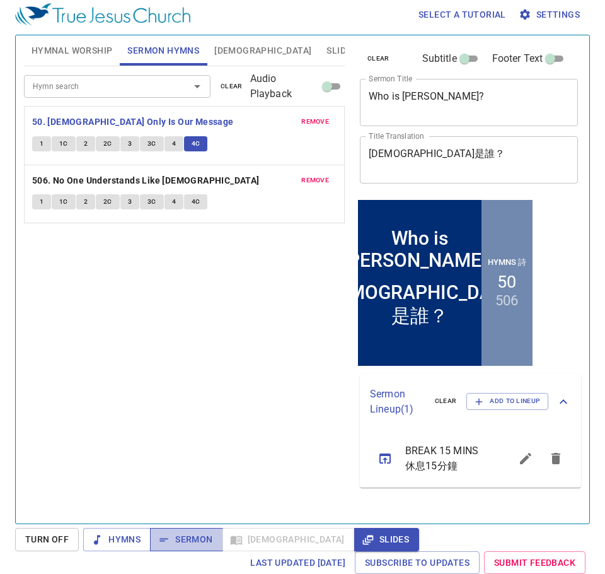
click at [187, 540] on span "Sermon" at bounding box center [186, 539] width 52 height 16
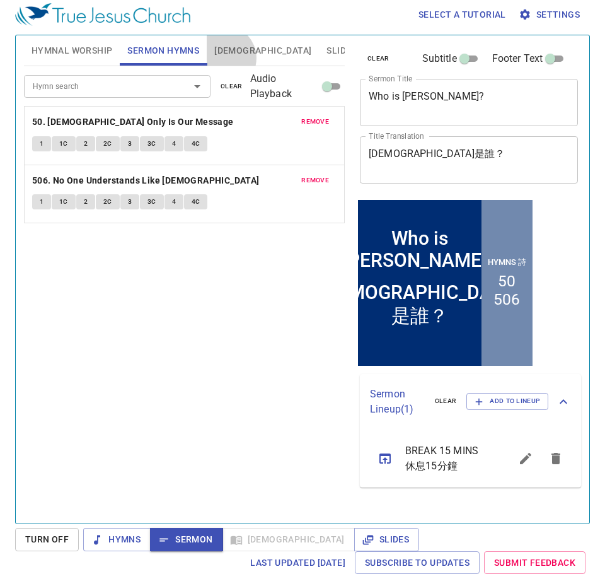
click at [224, 58] on span "[DEMOGRAPHIC_DATA]" at bounding box center [262, 51] width 97 height 16
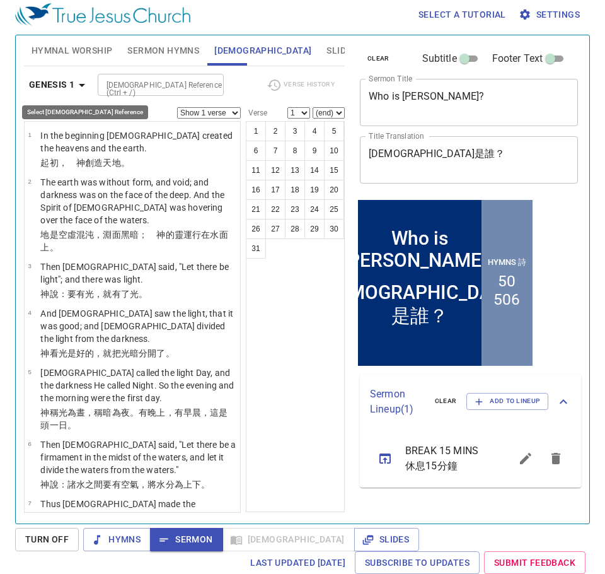
click at [83, 86] on icon "button" at bounding box center [81, 85] width 15 height 15
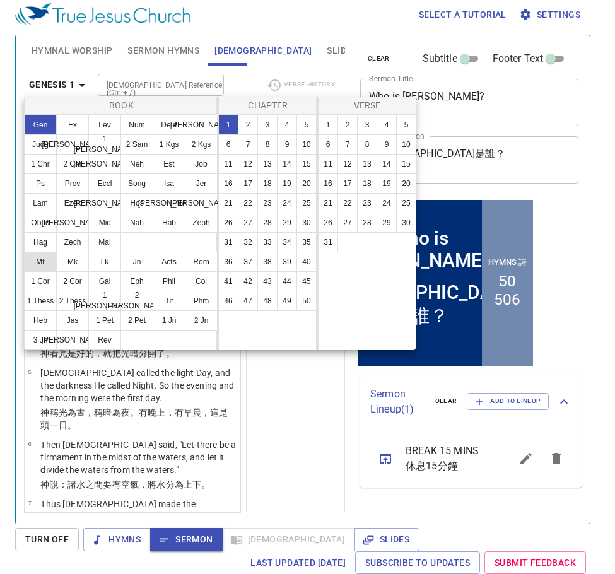
click at [52, 262] on button "Mt" at bounding box center [40, 262] width 33 height 20
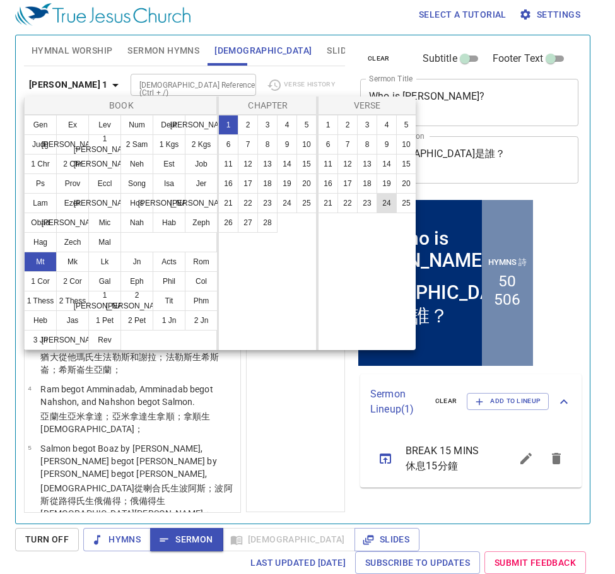
click at [389, 208] on button "24" at bounding box center [386, 203] width 20 height 20
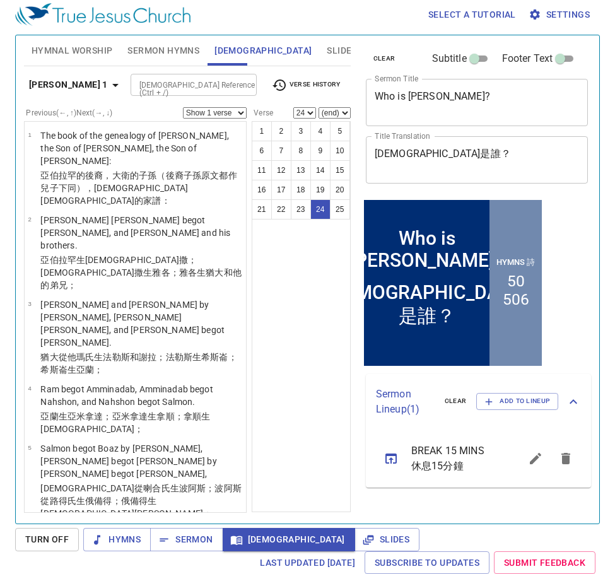
scroll to position [1354, 0]
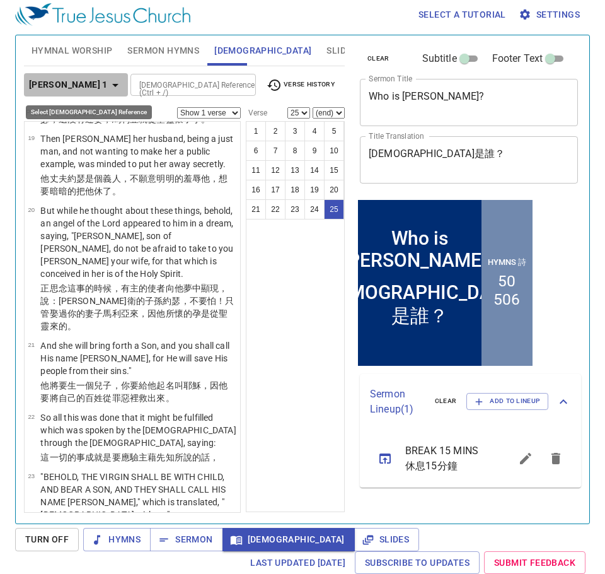
click at [108, 80] on icon "button" at bounding box center [115, 85] width 15 height 15
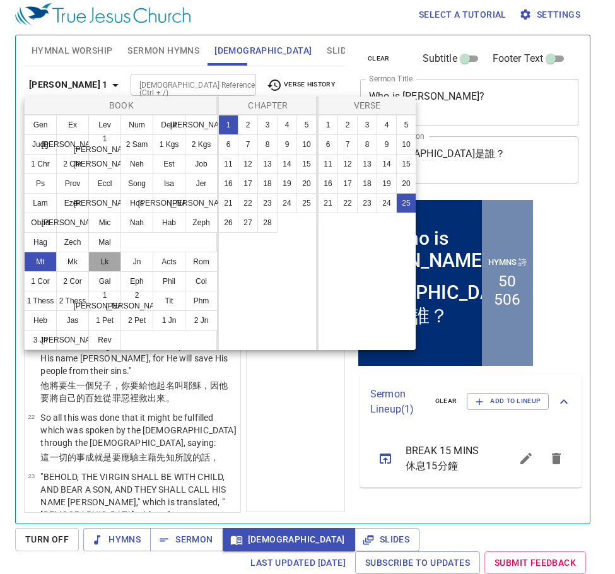
click at [110, 262] on button "Lk" at bounding box center [104, 262] width 33 height 20
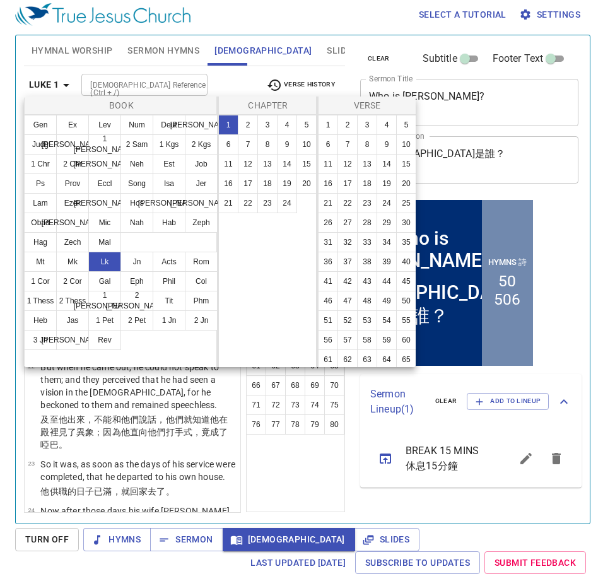
scroll to position [0, 0]
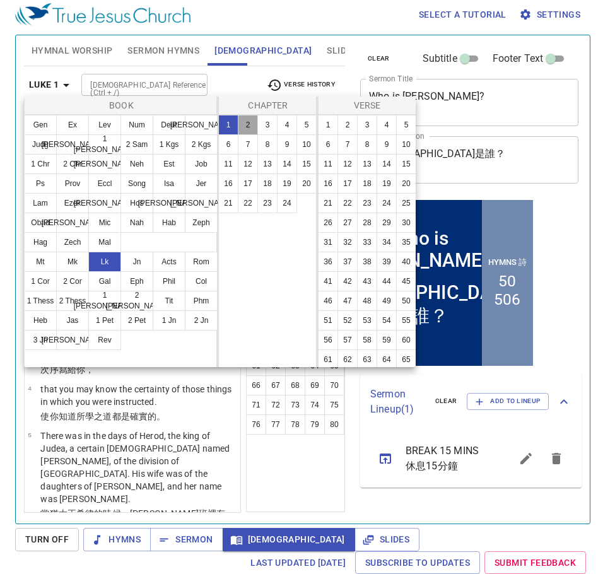
click at [248, 121] on button "2" at bounding box center [248, 125] width 20 height 20
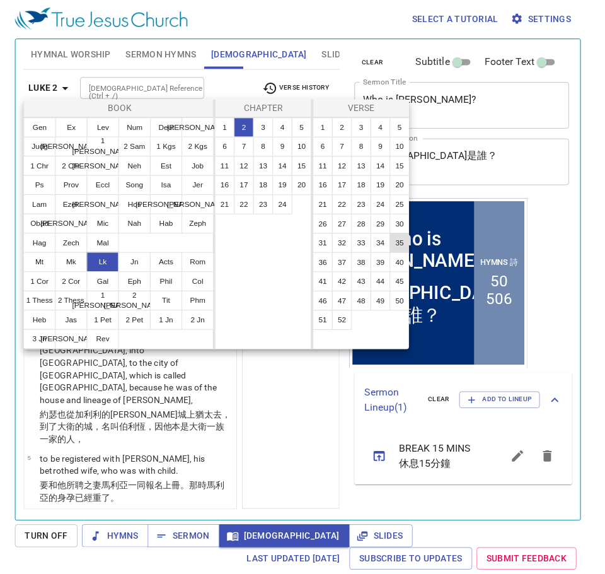
scroll to position [3, 0]
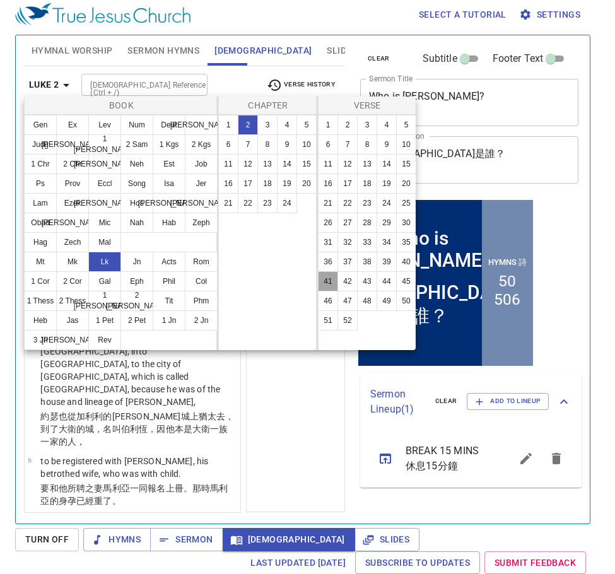
click at [327, 291] on button "41" at bounding box center [328, 281] width 20 height 20
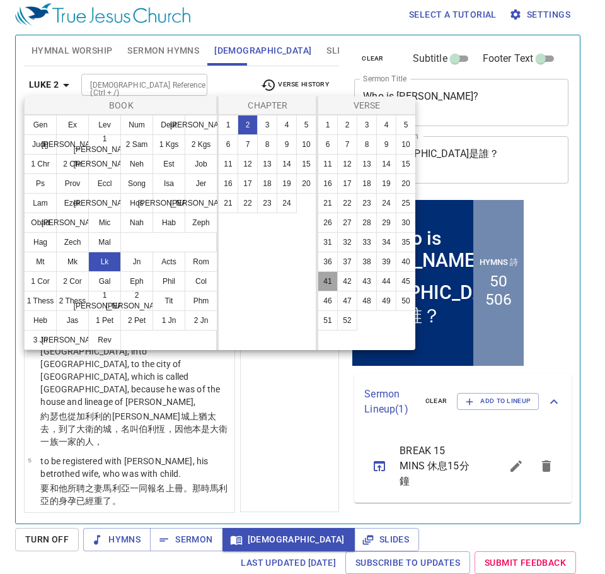
scroll to position [2620, 0]
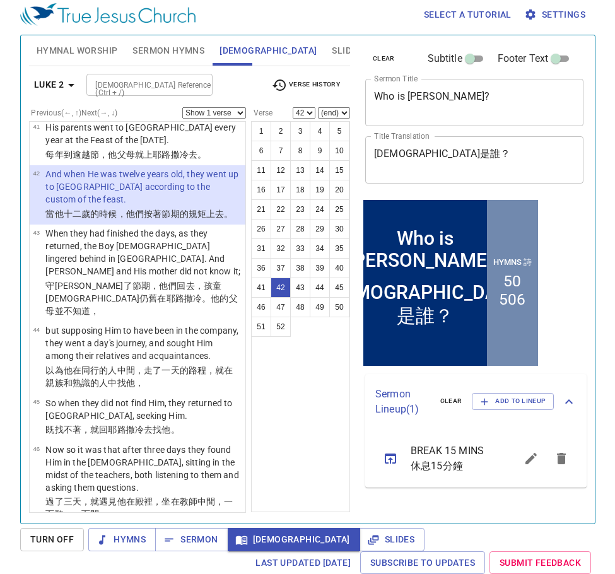
scroll to position [3232, 0]
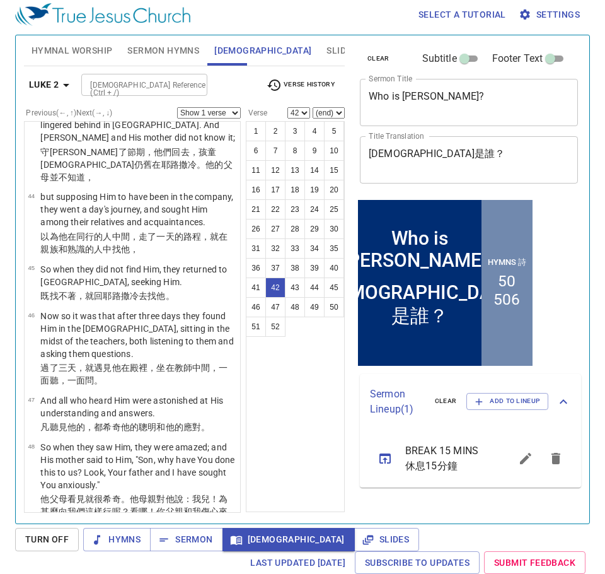
click at [195, 545] on span "Sermon" at bounding box center [186, 539] width 52 height 16
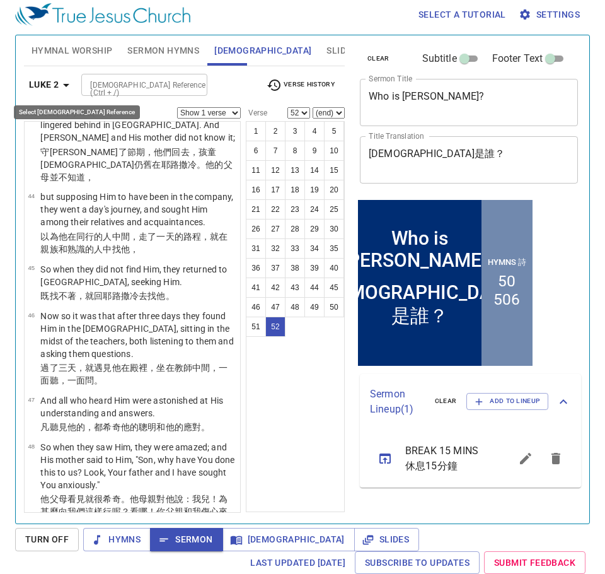
click at [56, 83] on b "Luke 2" at bounding box center [44, 85] width 30 height 16
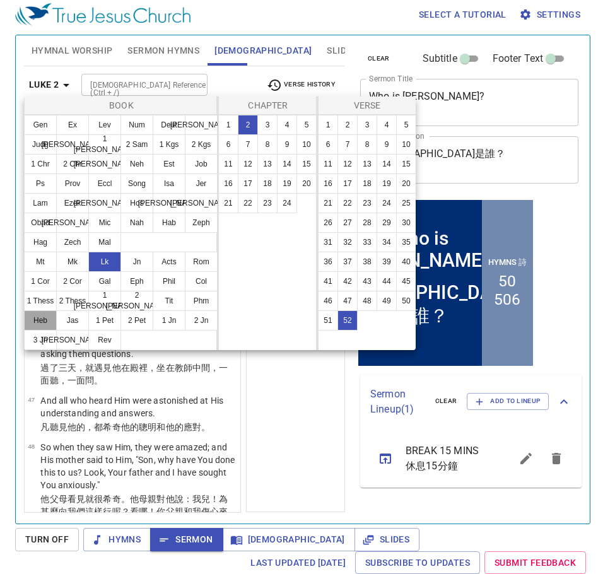
click at [40, 320] on button "Heb" at bounding box center [40, 320] width 33 height 20
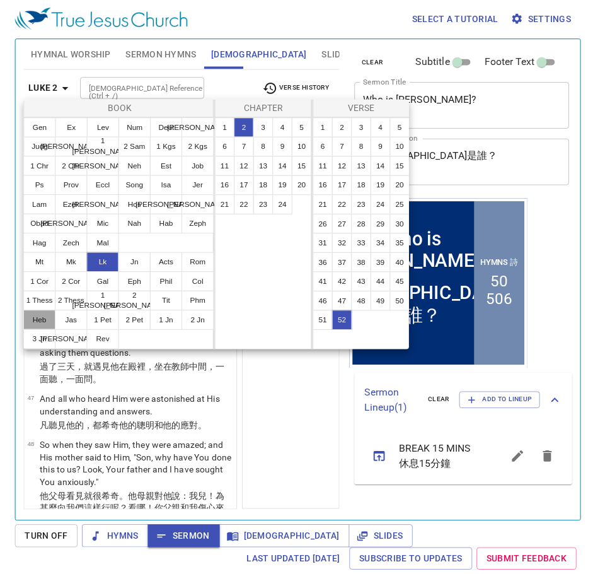
scroll to position [0, 0]
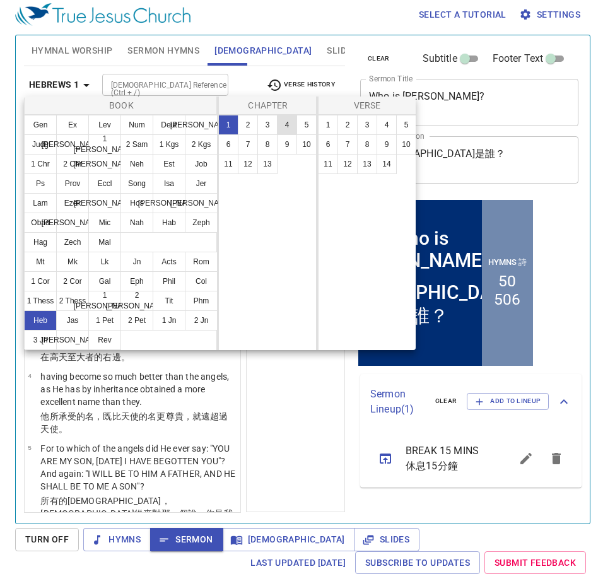
drag, startPoint x: 286, startPoint y: 126, endPoint x: 280, endPoint y: 128, distance: 6.6
click at [280, 127] on button "4" at bounding box center [287, 125] width 20 height 20
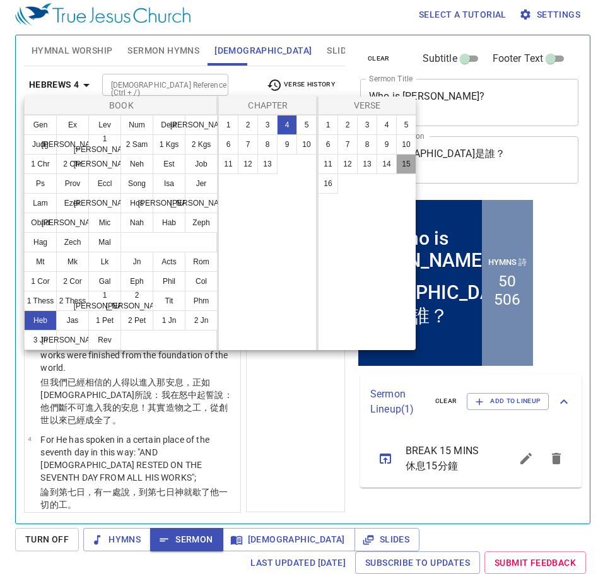
click at [407, 165] on button "15" at bounding box center [406, 164] width 20 height 20
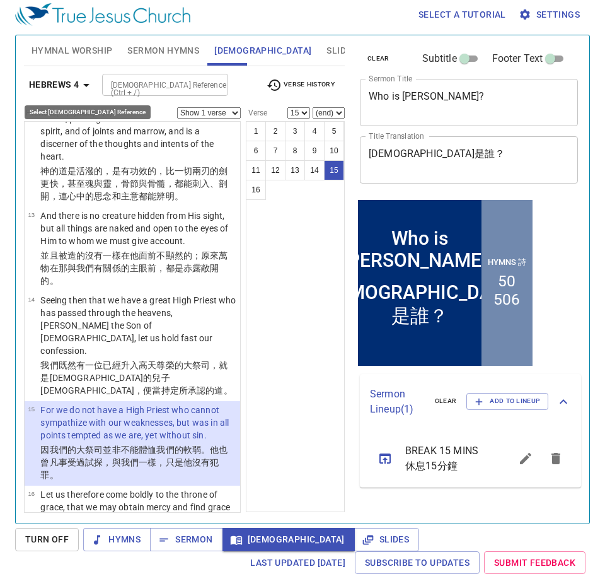
click at [88, 89] on icon "button" at bounding box center [86, 85] width 15 height 15
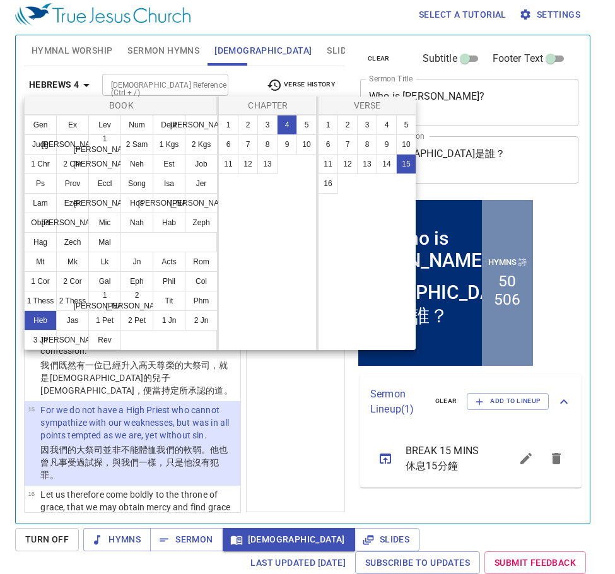
click at [191, 543] on div at bounding box center [307, 287] width 615 height 574
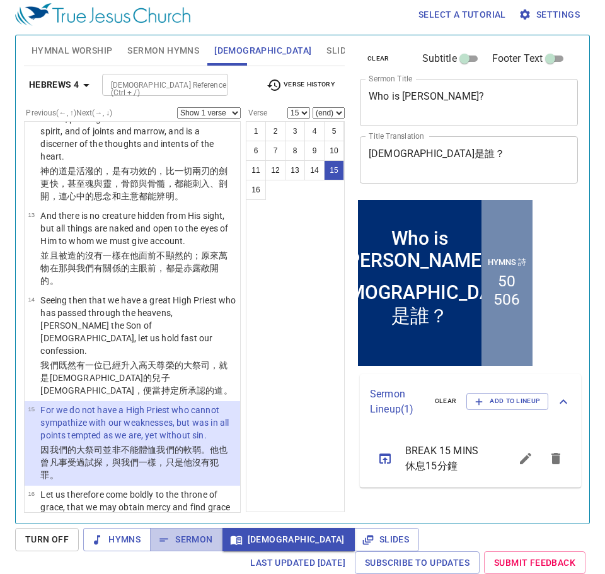
click at [191, 543] on span "Sermon" at bounding box center [186, 539] width 52 height 16
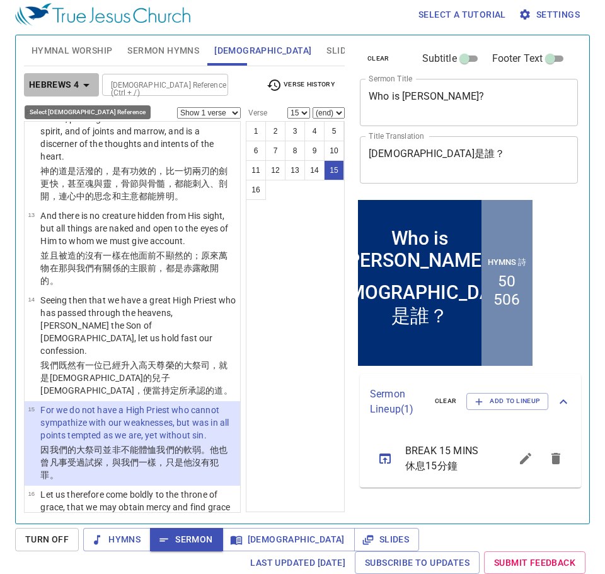
click at [72, 81] on b "Hebrews 4" at bounding box center [54, 85] width 50 height 16
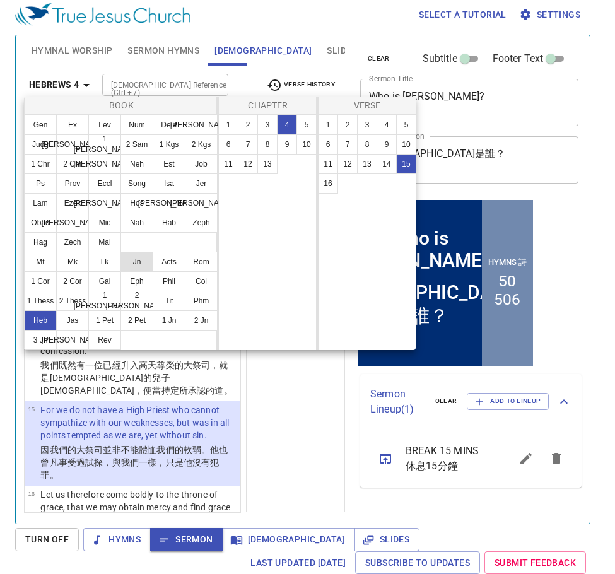
click at [127, 261] on button "Jn" at bounding box center [136, 262] width 33 height 20
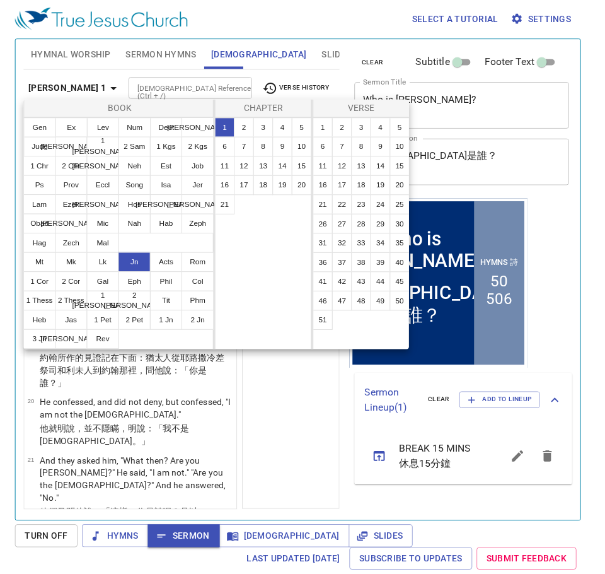
scroll to position [0, 0]
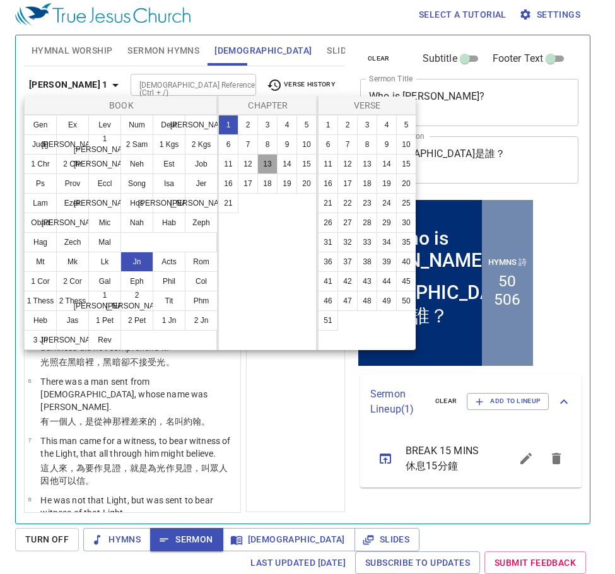
click at [268, 165] on button "13" at bounding box center [267, 164] width 20 height 20
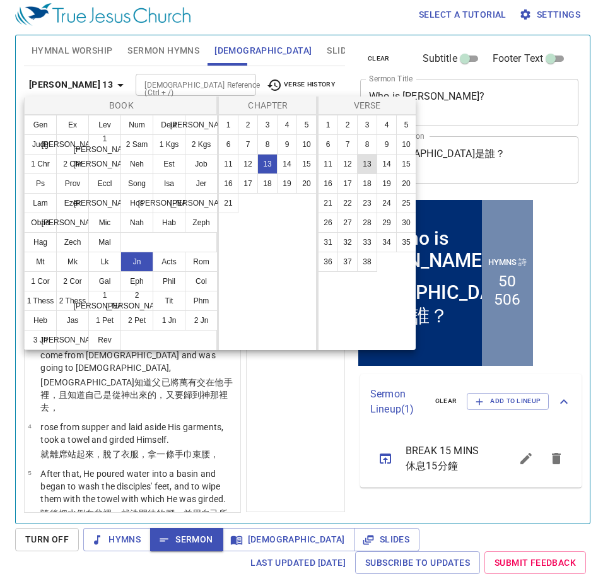
click at [366, 167] on button "13" at bounding box center [367, 164] width 20 height 20
select select "13"
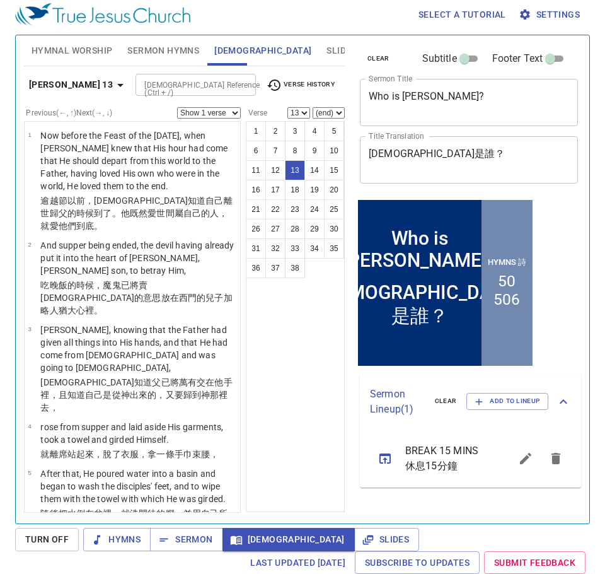
scroll to position [690, 0]
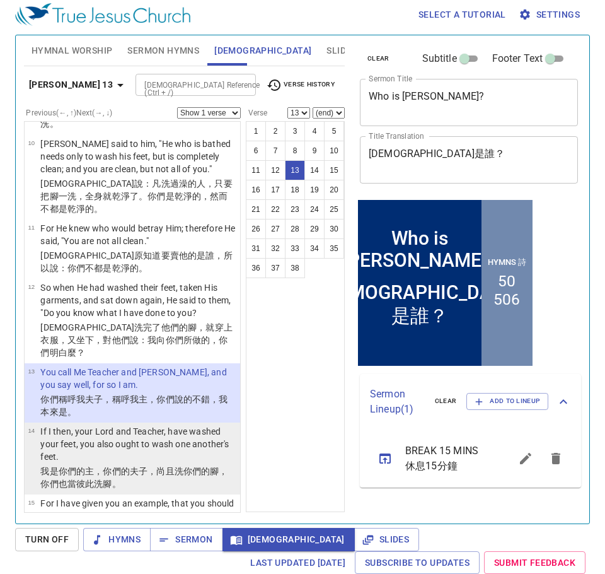
click at [166, 425] on p "If I then, your Lord and Teacher, have washed your feet, you also ought to wash…" at bounding box center [138, 444] width 196 height 38
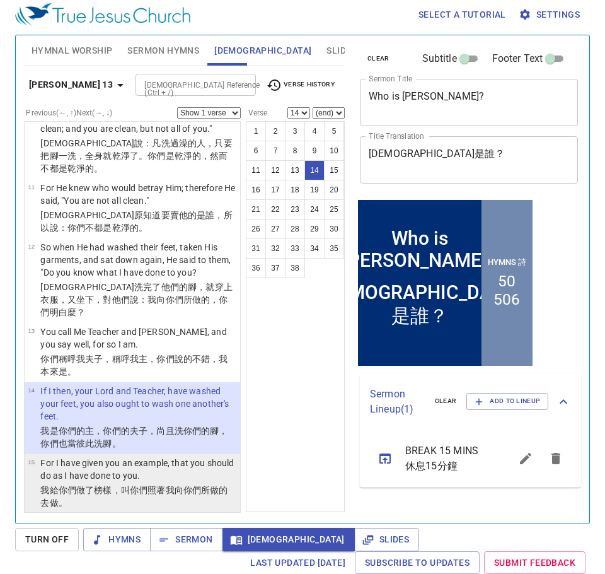
scroll to position [753, 0]
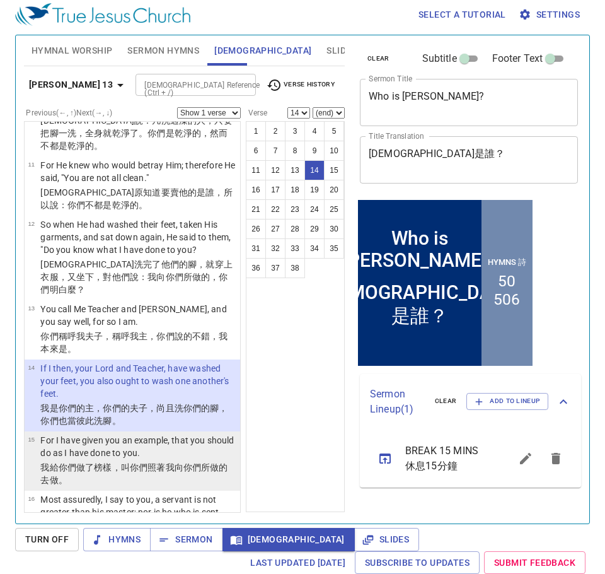
click at [119, 461] on p "我給 你們 做了榜樣 ，叫 你們 照著 我 向你們 所做 的去做 。" at bounding box center [138, 473] width 196 height 25
select select "15"
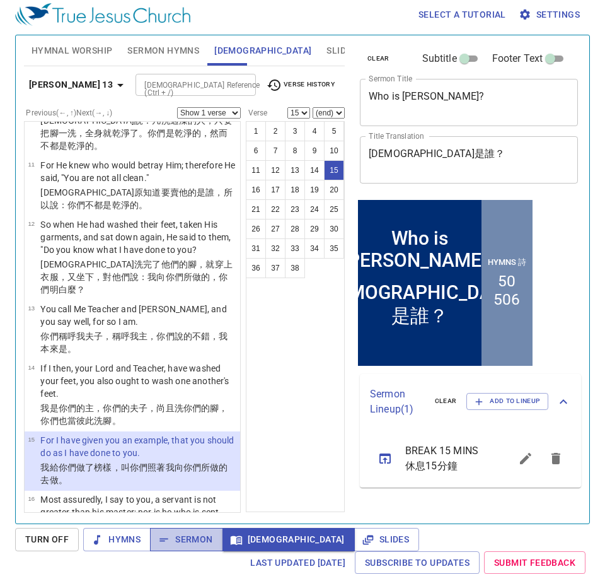
click at [180, 539] on span "Sermon" at bounding box center [186, 539] width 52 height 16
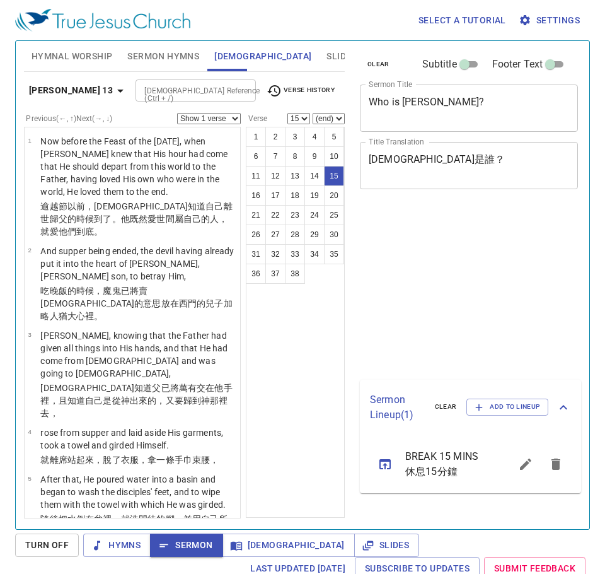
select select "15"
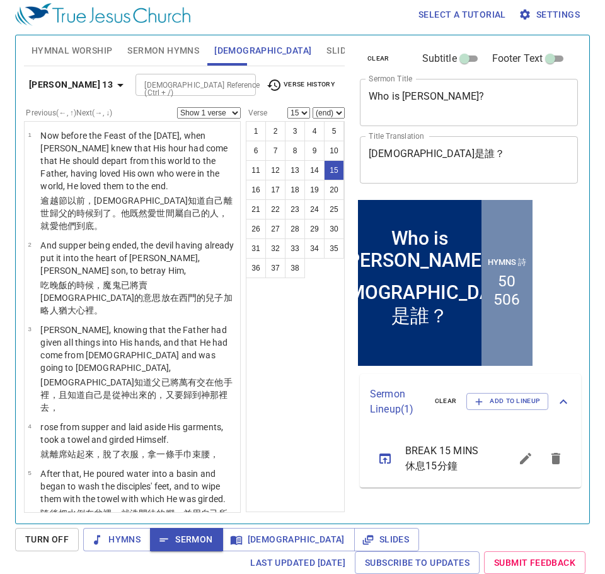
scroll to position [753, 0]
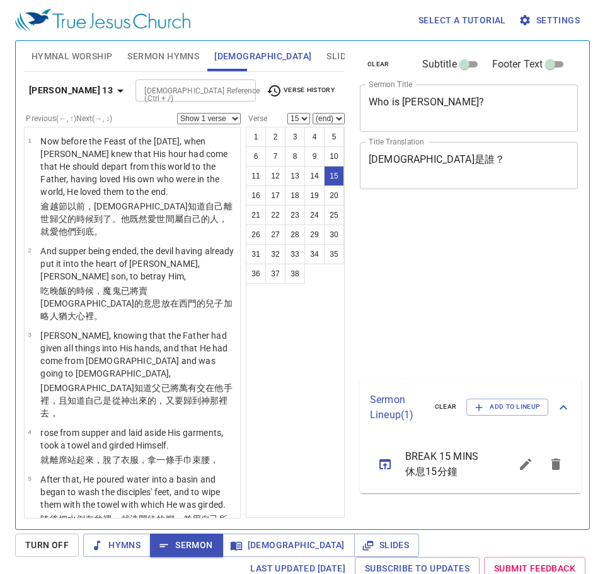
select select "15"
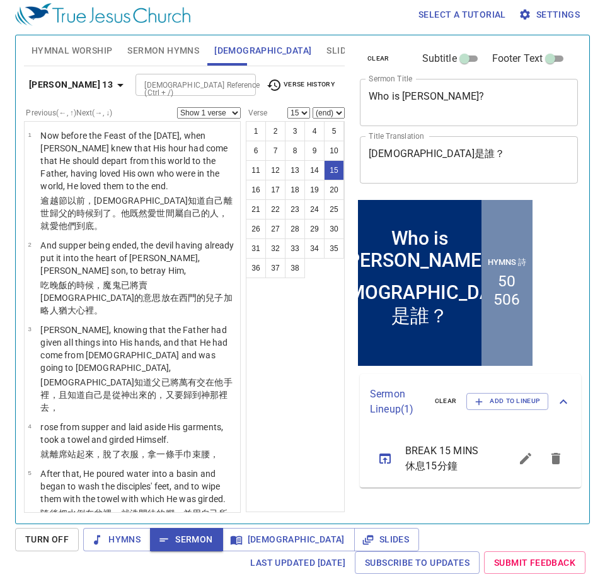
scroll to position [753, 0]
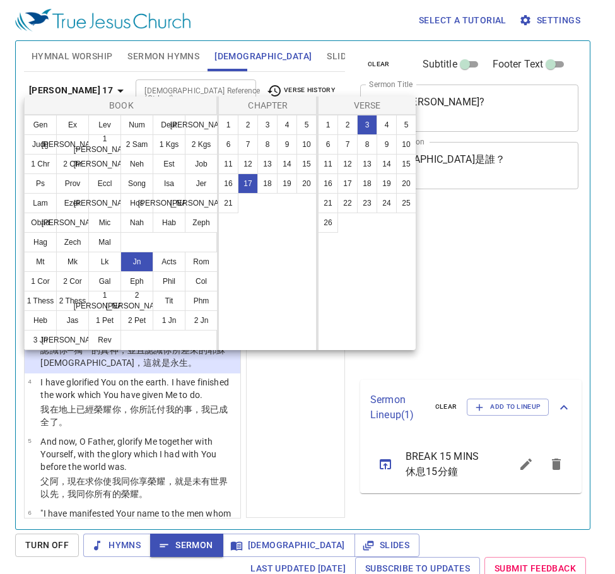
select select "3"
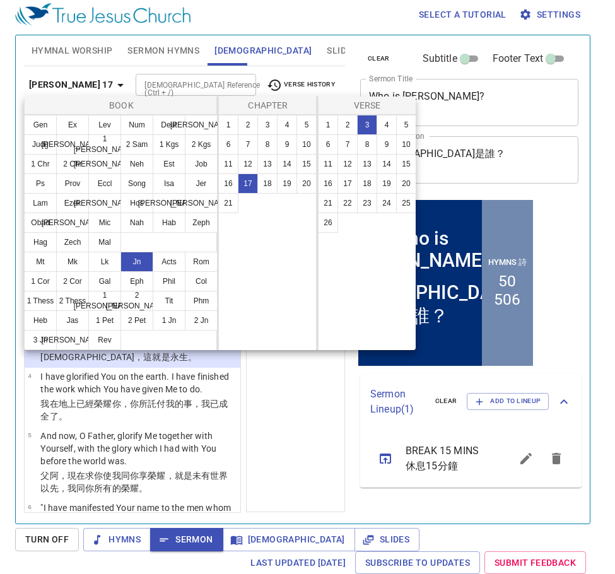
scroll to position [6, 0]
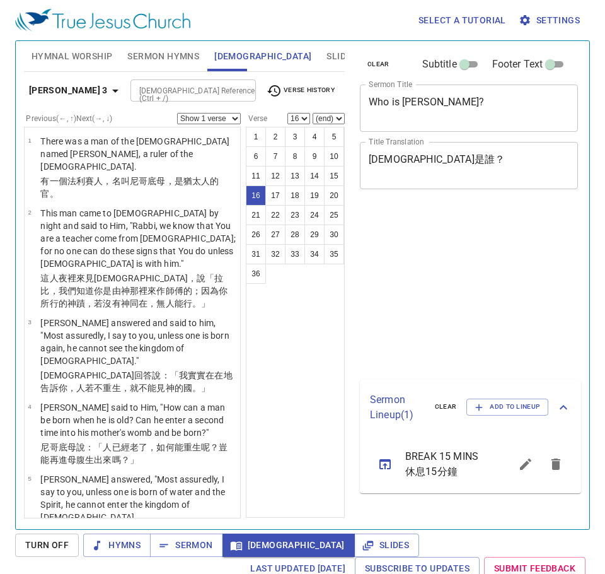
select select "16"
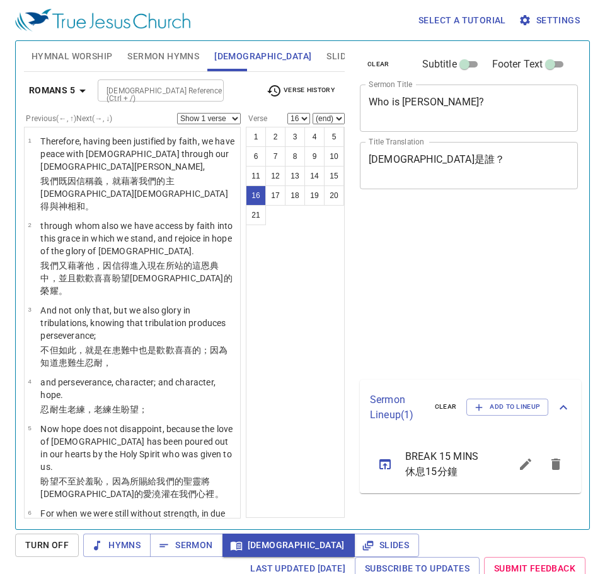
select select "16"
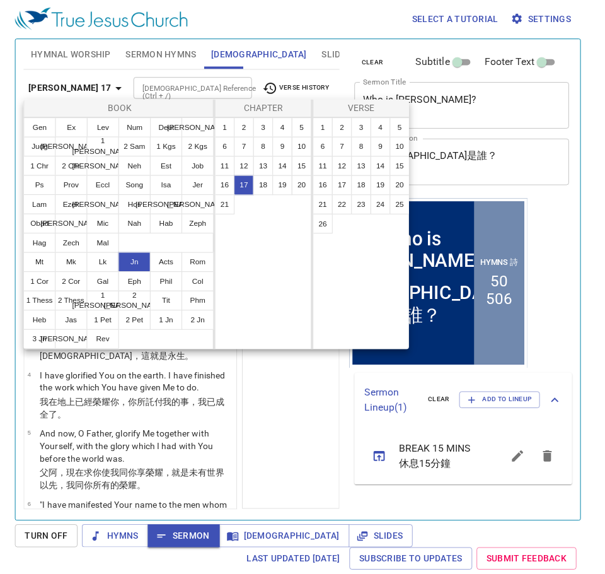
scroll to position [6, 0]
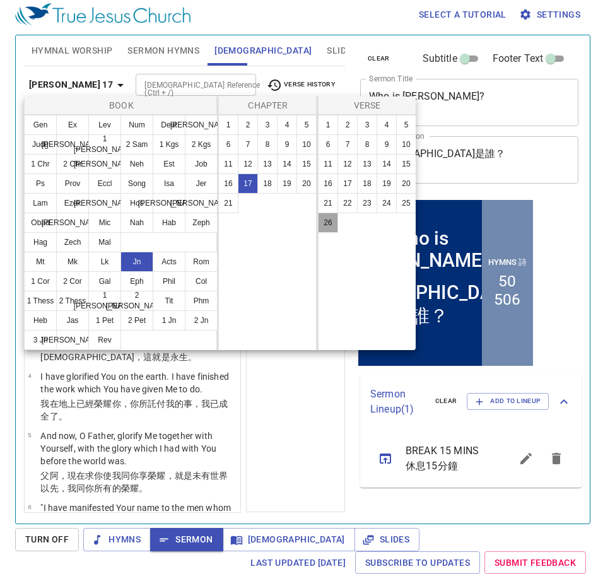
click at [323, 224] on button "26" at bounding box center [328, 222] width 20 height 20
select select "26"
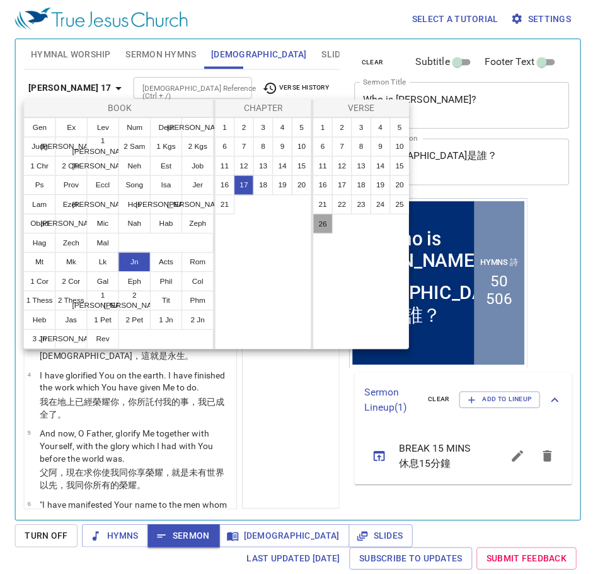
scroll to position [1590, 0]
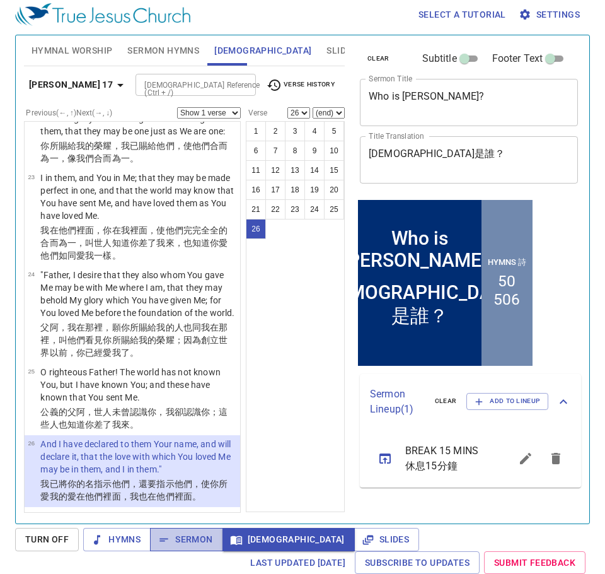
click at [188, 542] on span "Sermon" at bounding box center [186, 539] width 52 height 16
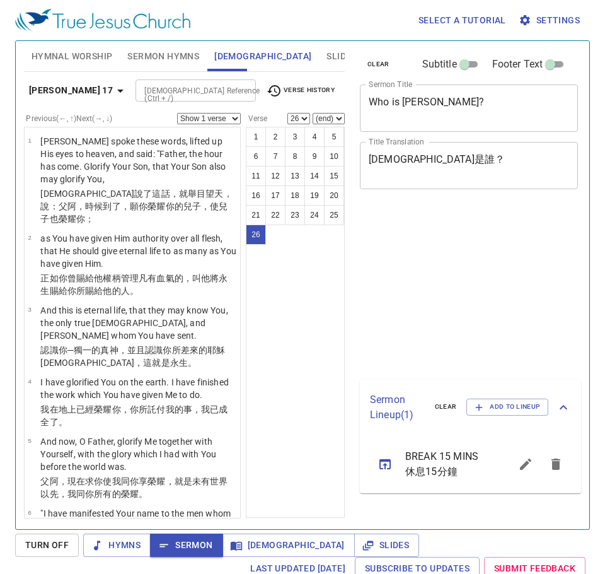
select select "26"
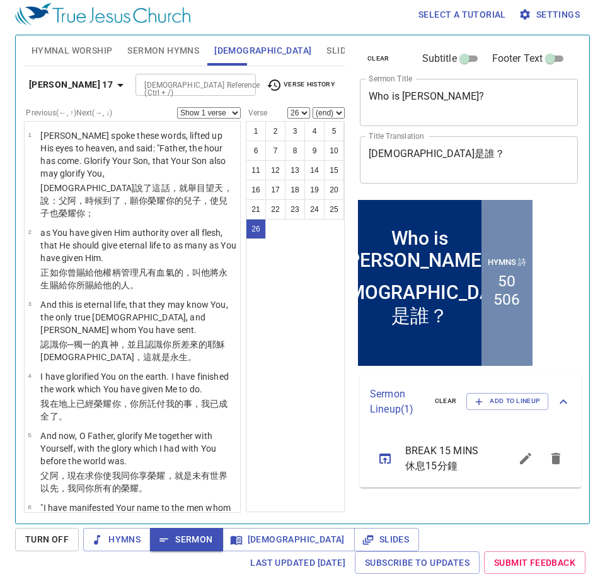
scroll to position [1590, 0]
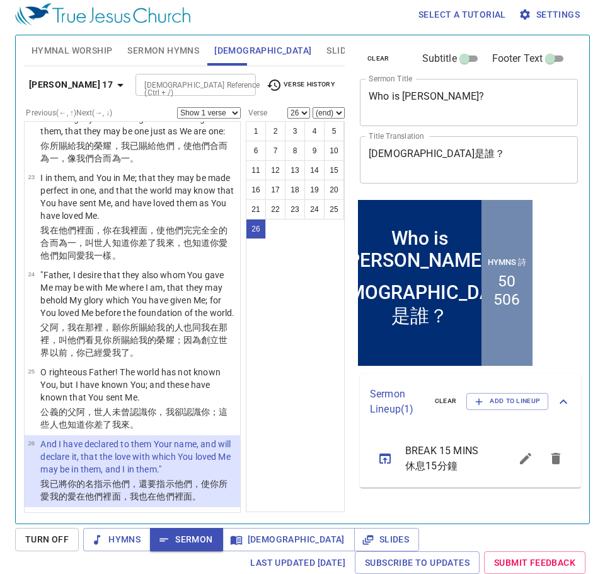
click at [146, 52] on span "Sermon Hymns" at bounding box center [163, 51] width 72 height 16
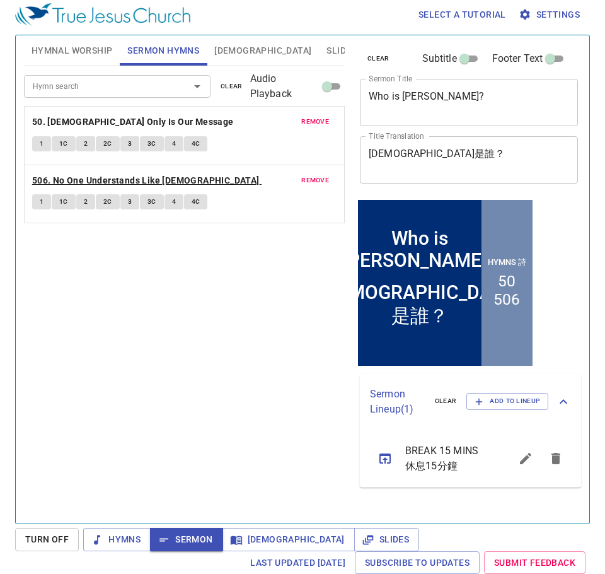
click at [102, 178] on b "506. No One Understands Like [DEMOGRAPHIC_DATA]" at bounding box center [146, 181] width 228 height 16
click at [40, 204] on span "1" at bounding box center [42, 201] width 4 height 11
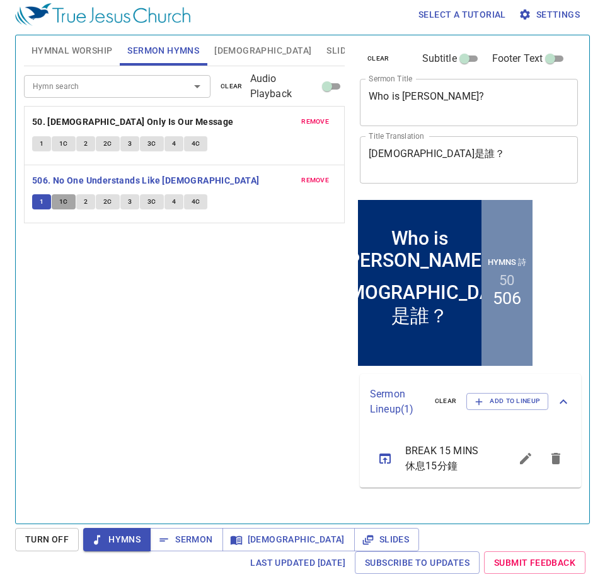
click at [66, 202] on span "1C" at bounding box center [63, 201] width 9 height 11
click at [88, 200] on button "2" at bounding box center [85, 201] width 19 height 15
click at [108, 207] on span "2C" at bounding box center [107, 201] width 9 height 11
click at [128, 203] on span "3" at bounding box center [130, 201] width 4 height 11
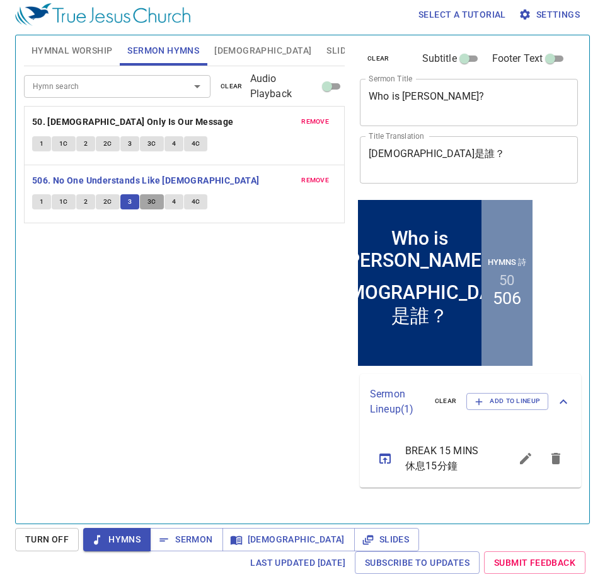
click at [151, 204] on span "3C" at bounding box center [151, 201] width 9 height 11
click at [168, 201] on button "4" at bounding box center [174, 201] width 19 height 15
click at [195, 202] on span "4C" at bounding box center [196, 201] width 9 height 11
click at [183, 542] on span "Sermon" at bounding box center [186, 539] width 52 height 16
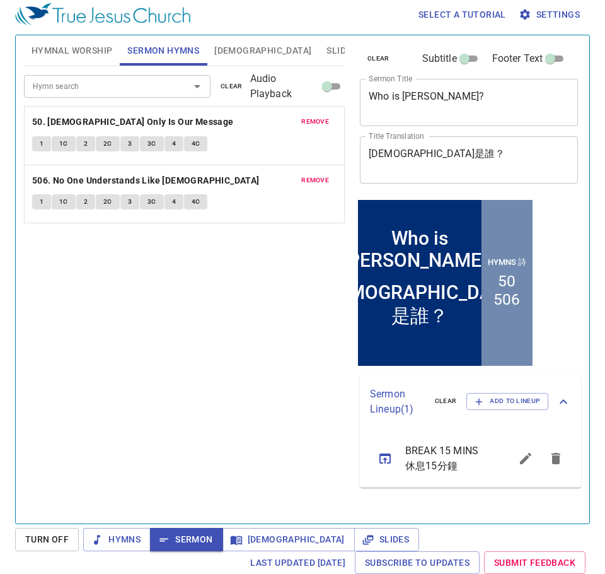
click at [327, 54] on span "Slides" at bounding box center [342, 51] width 30 height 16
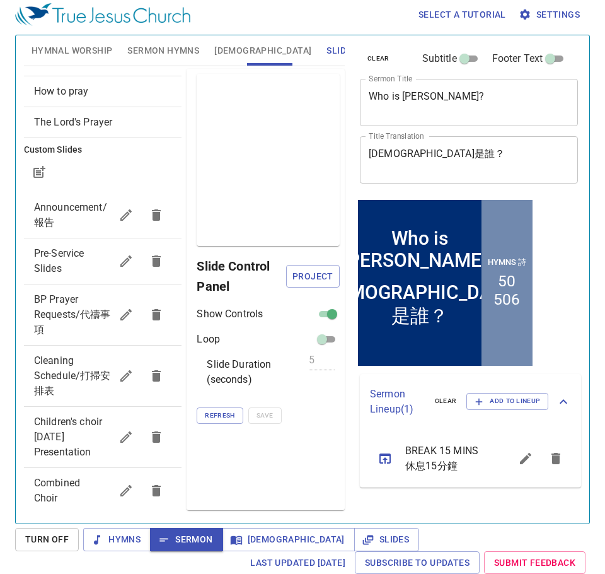
scroll to position [0, 0]
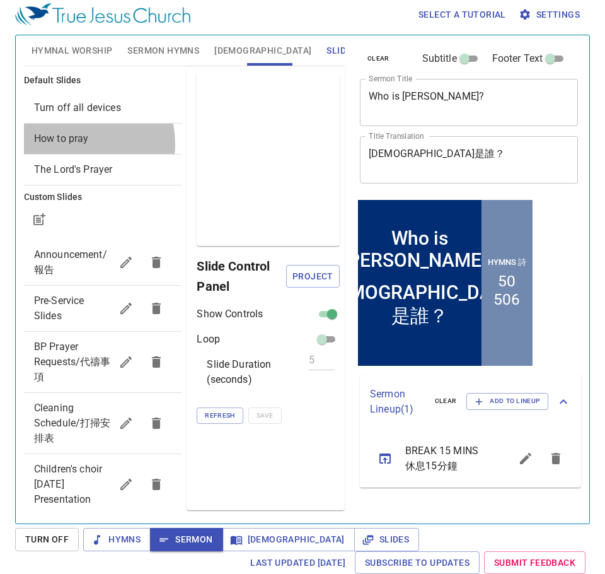
click at [72, 144] on span "How to pray" at bounding box center [61, 138] width 55 height 12
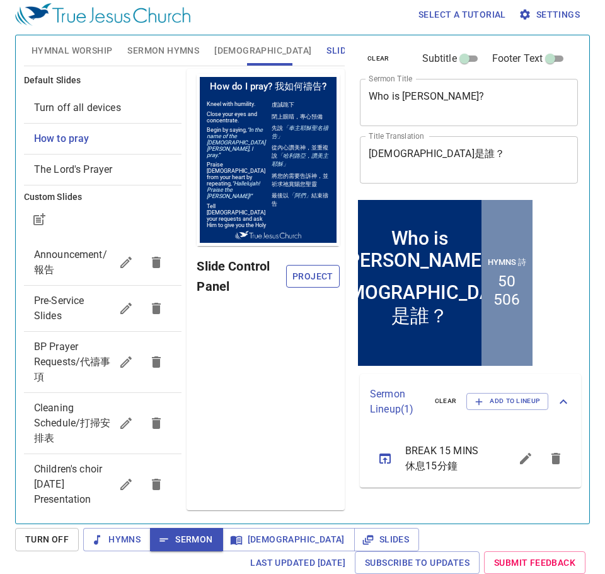
click at [318, 279] on span "Project" at bounding box center [312, 277] width 33 height 16
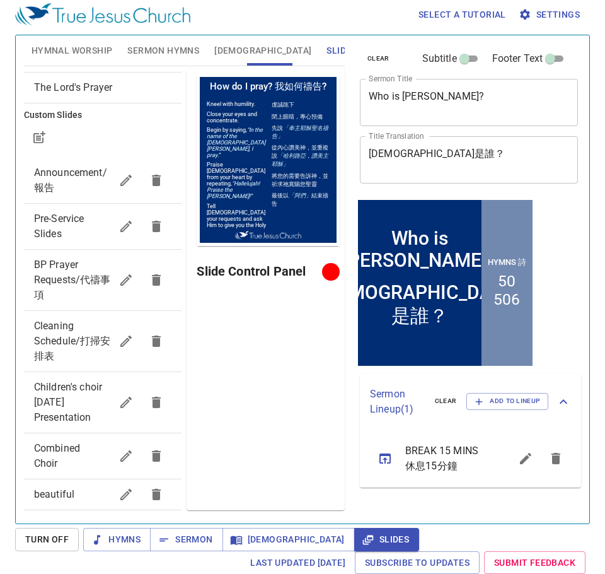
scroll to position [92, 0]
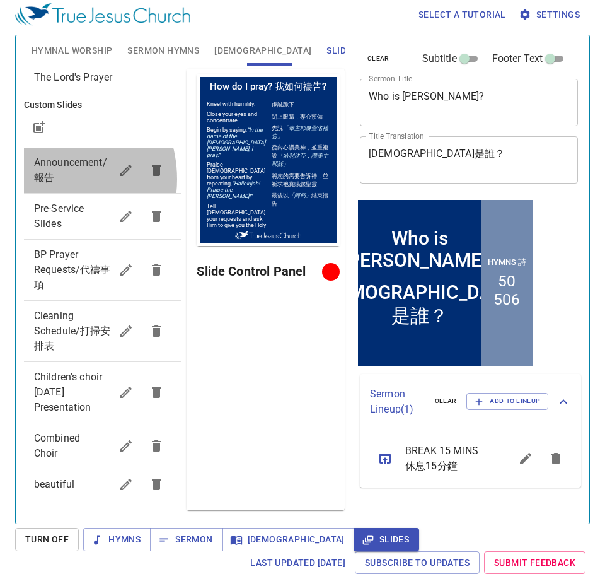
click at [44, 179] on span "Announcement/報告" at bounding box center [70, 169] width 73 height 27
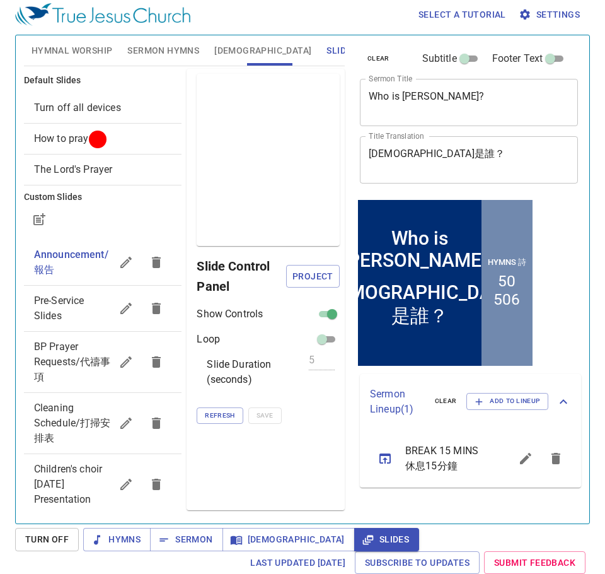
scroll to position [92, 0]
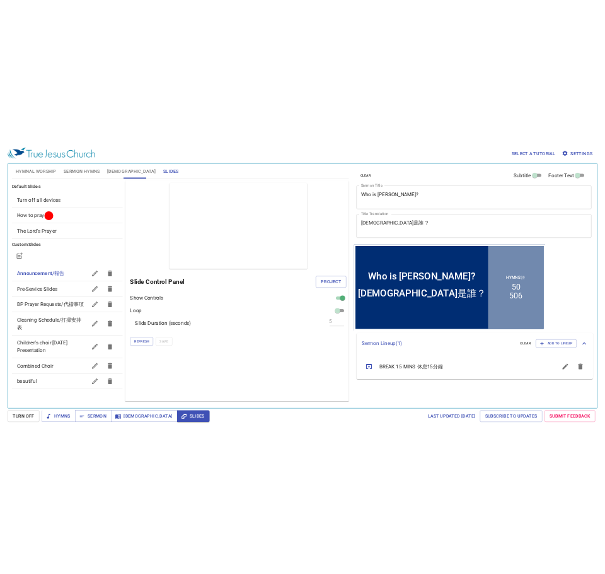
scroll to position [1, 0]
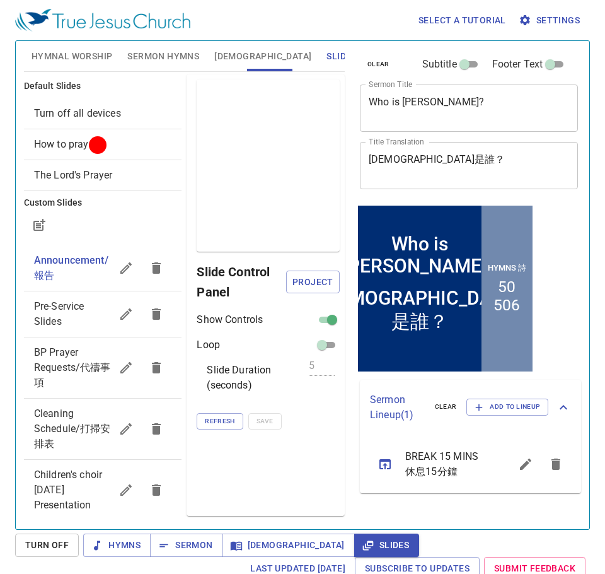
scroll to position [1, 0]
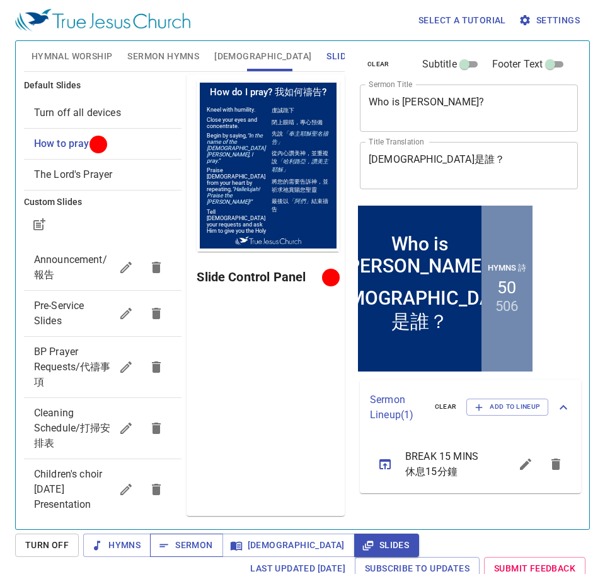
click at [202, 550] on span "Sermon" at bounding box center [186, 545] width 52 height 16
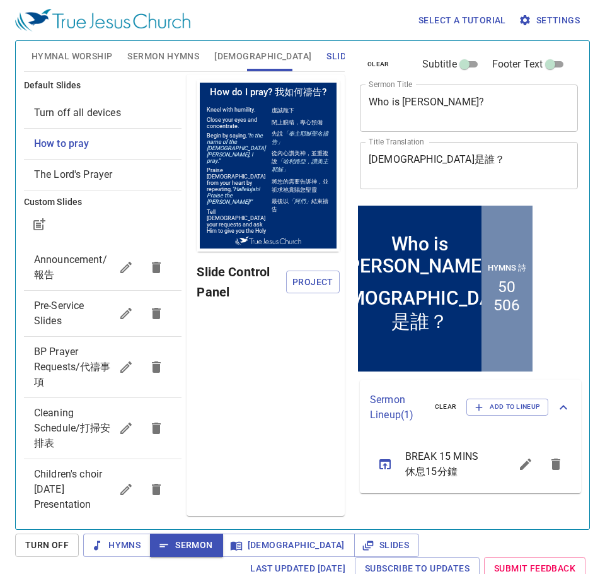
click at [139, 62] on span "Sermon Hymns" at bounding box center [163, 57] width 72 height 16
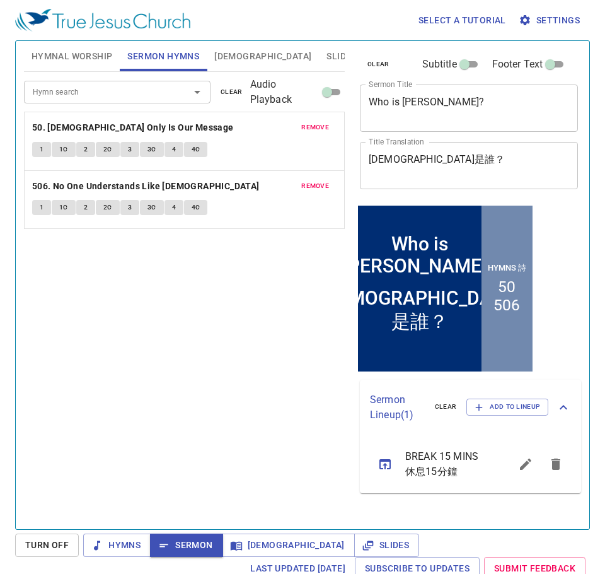
click at [195, 147] on span "4C" at bounding box center [196, 149] width 9 height 11
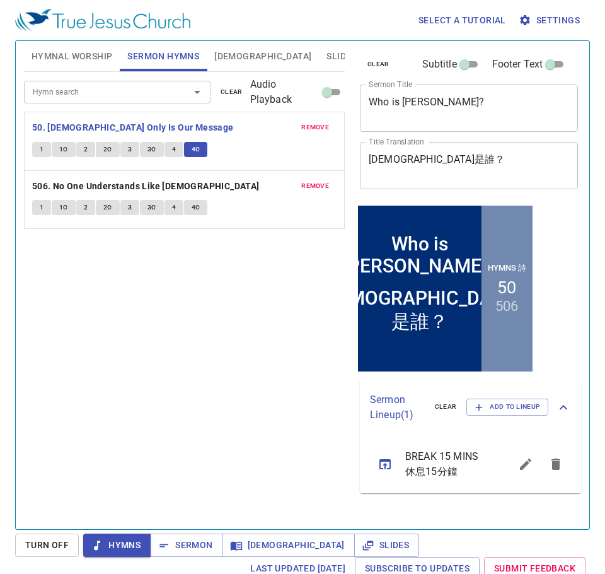
click at [327, 59] on span "Slides" at bounding box center [342, 57] width 30 height 16
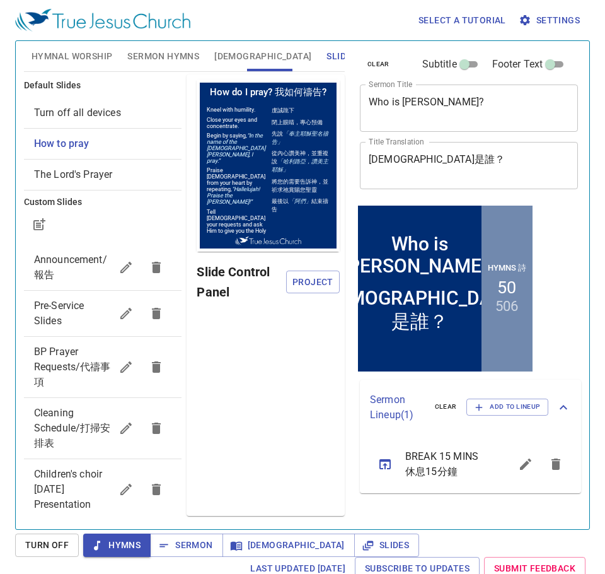
drag, startPoint x: 83, startPoint y: 277, endPoint x: 76, endPoint y: 279, distance: 7.8
click at [76, 278] on span "Announcement/報告" at bounding box center [73, 267] width 78 height 30
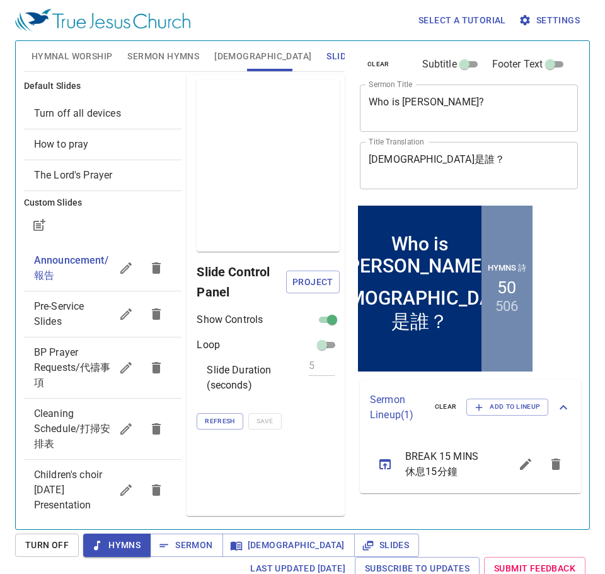
scroll to position [1, 0]
click at [175, 548] on span "Sermon" at bounding box center [186, 545] width 52 height 16
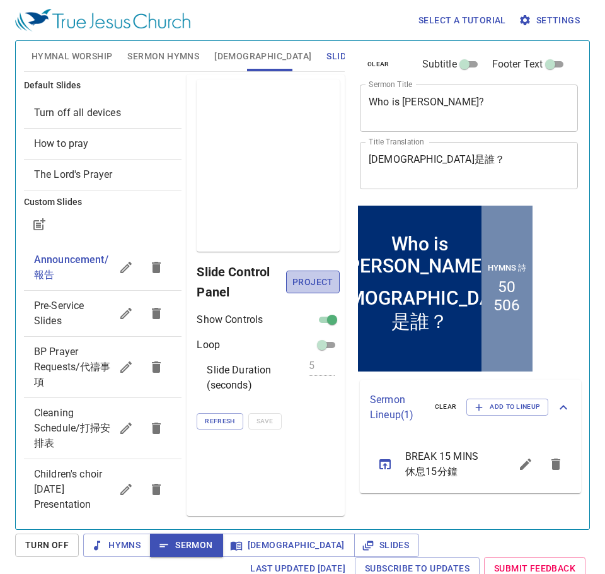
click at [330, 286] on span "Project" at bounding box center [312, 282] width 33 height 16
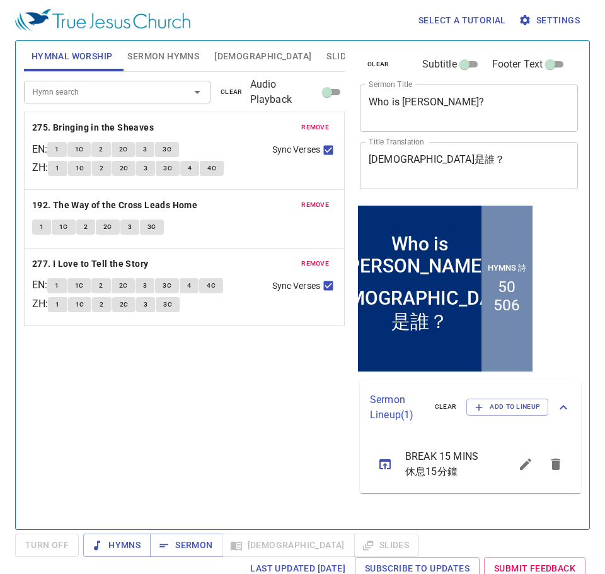
click at [327, 53] on span "Slides" at bounding box center [342, 57] width 30 height 16
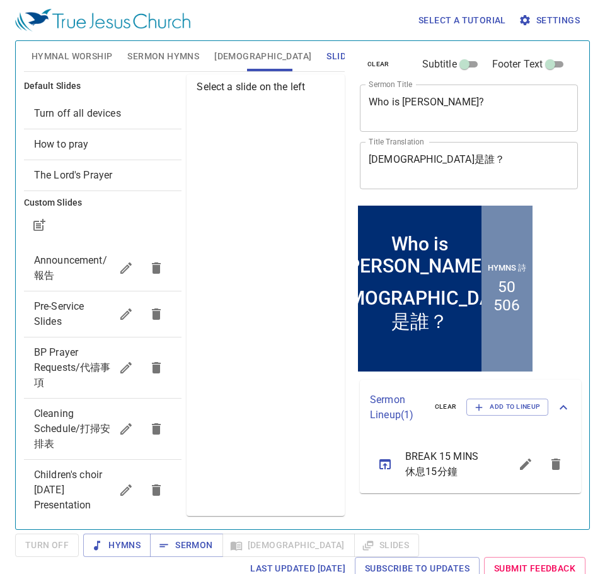
click at [72, 269] on span "Announcement/報告" at bounding box center [73, 268] width 78 height 30
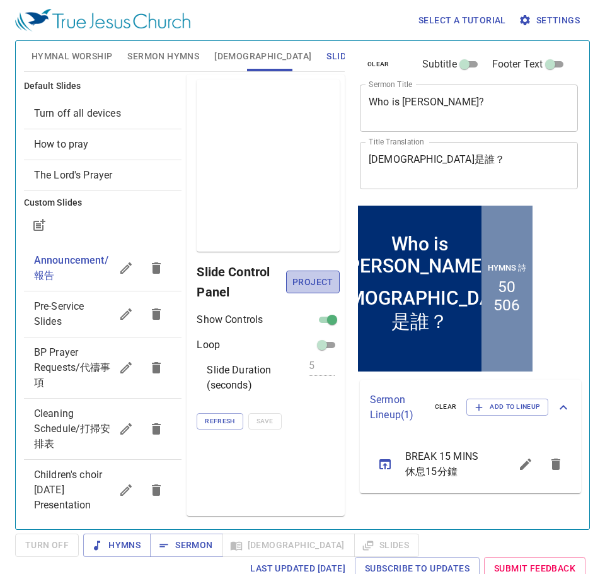
click at [323, 280] on span "Project" at bounding box center [312, 282] width 33 height 16
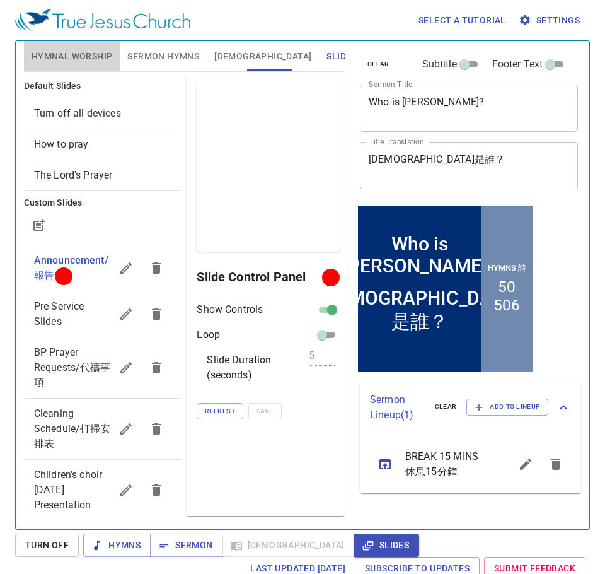
click at [55, 52] on span "Hymnal Worship" at bounding box center [72, 57] width 81 height 16
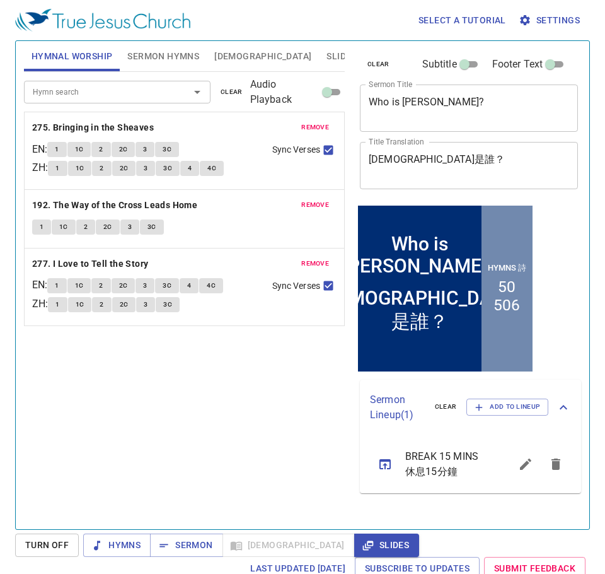
click at [150, 60] on span "Sermon Hymns" at bounding box center [163, 57] width 72 height 16
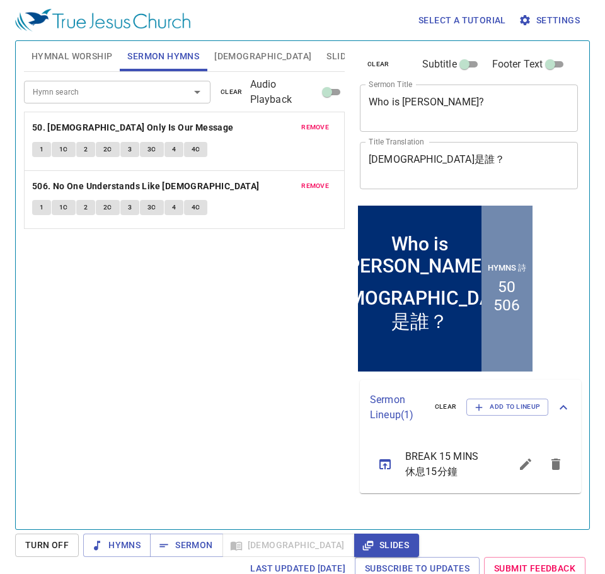
click at [63, 67] on button "Hymnal Worship" at bounding box center [72, 56] width 96 height 30
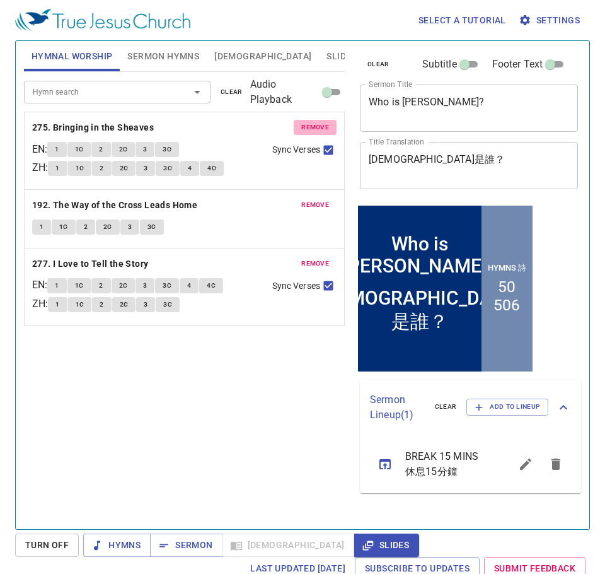
click at [325, 124] on span "remove" at bounding box center [315, 127] width 28 height 11
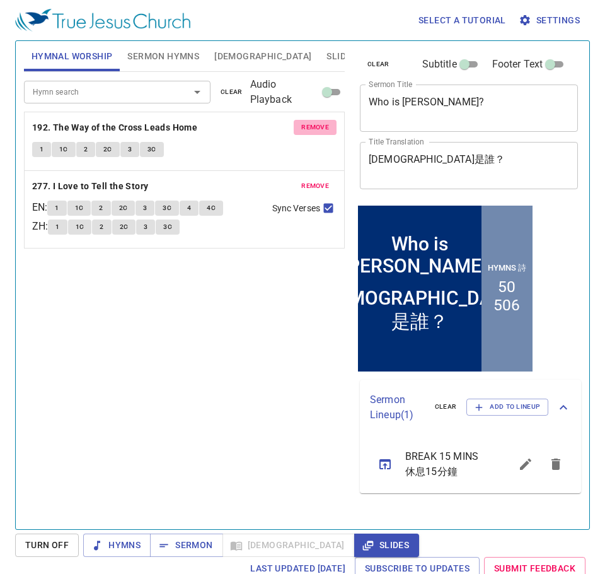
click at [323, 128] on span "remove" at bounding box center [315, 127] width 28 height 11
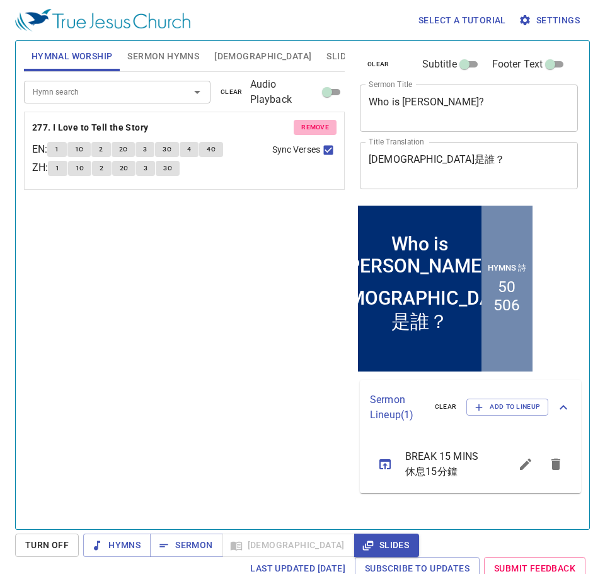
click at [323, 128] on span "remove" at bounding box center [315, 127] width 28 height 11
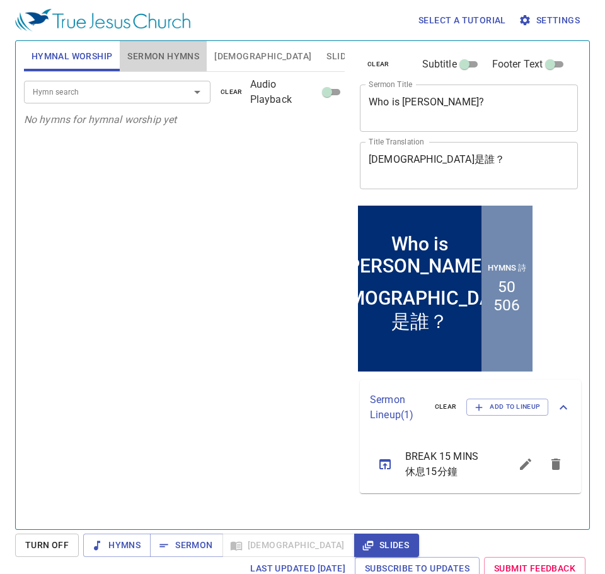
click at [173, 56] on span "Sermon Hymns" at bounding box center [163, 57] width 72 height 16
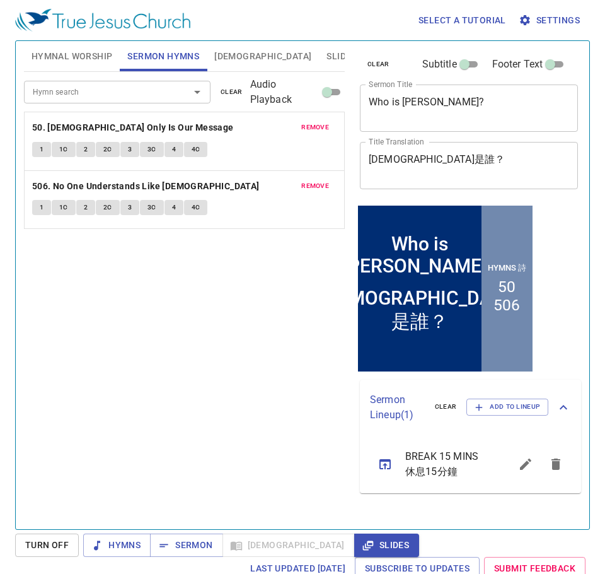
click at [320, 124] on span "remove" at bounding box center [315, 127] width 28 height 11
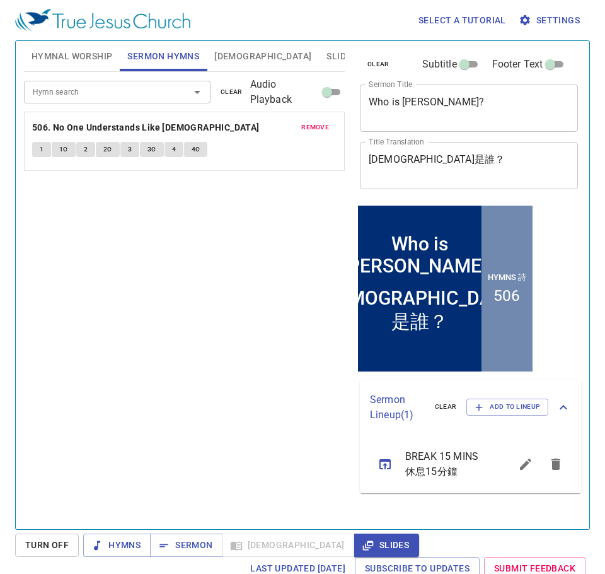
click at [323, 129] on span "remove" at bounding box center [315, 127] width 28 height 11
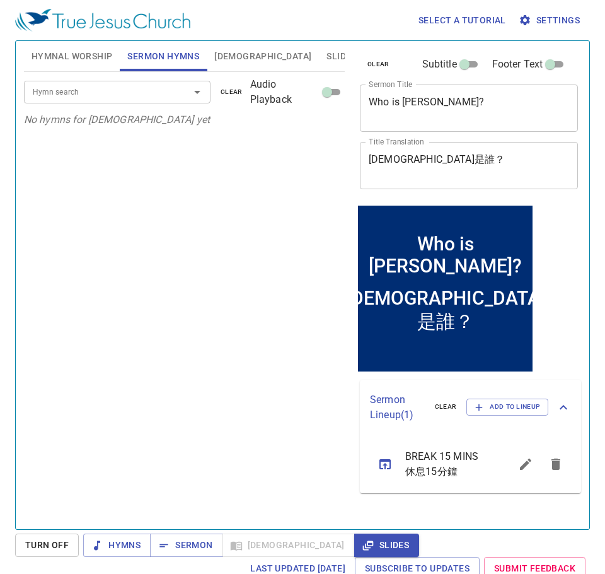
click at [224, 57] on span "Bible" at bounding box center [262, 57] width 97 height 16
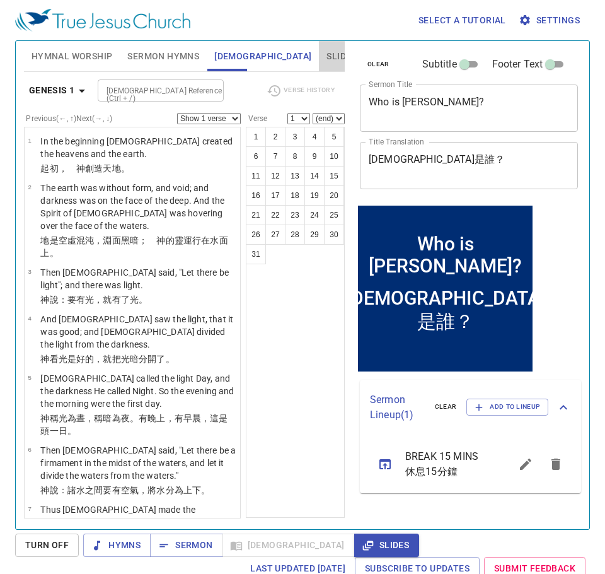
click at [327, 58] on span "Slides" at bounding box center [342, 57] width 30 height 16
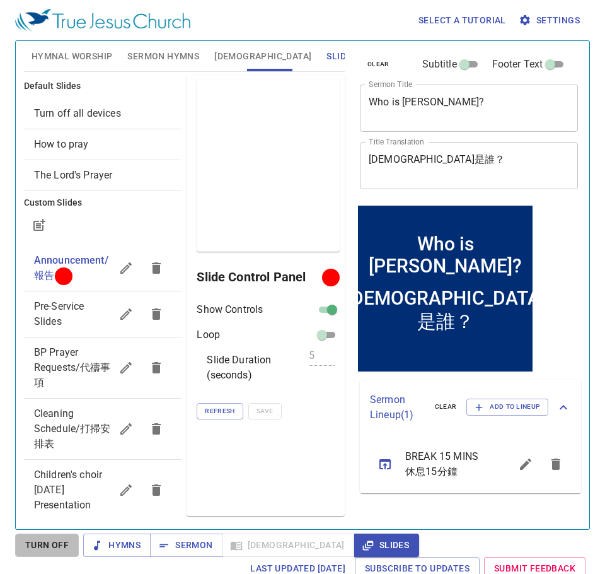
click at [44, 548] on span "Turn Off" at bounding box center [46, 545] width 43 height 16
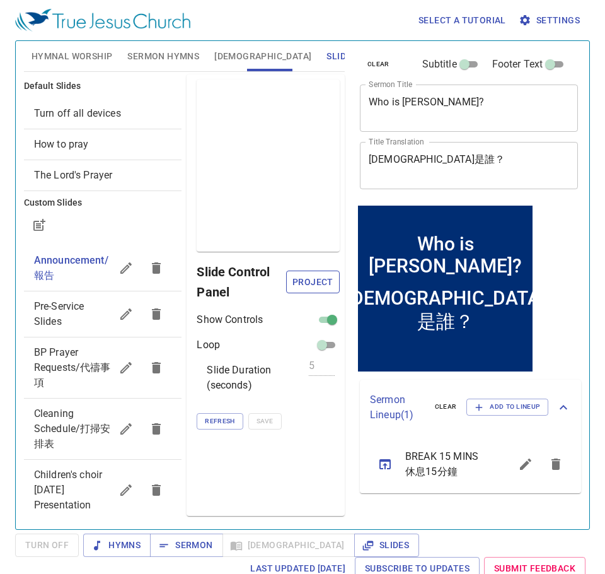
click at [330, 278] on span "Project" at bounding box center [312, 282] width 33 height 16
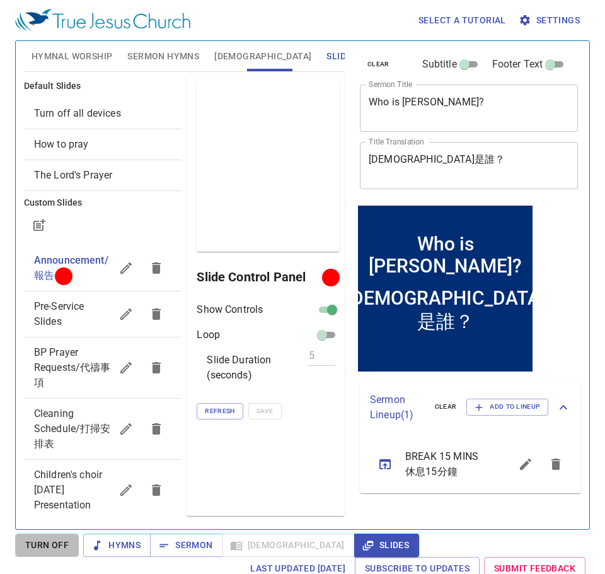
click at [69, 543] on button "Turn Off" at bounding box center [47, 544] width 64 height 23
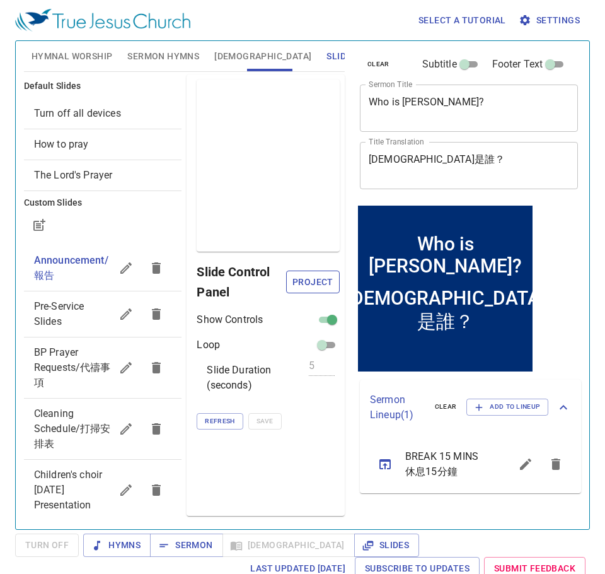
click at [324, 286] on span "Project" at bounding box center [312, 282] width 33 height 16
